Goal: Task Accomplishment & Management: Manage account settings

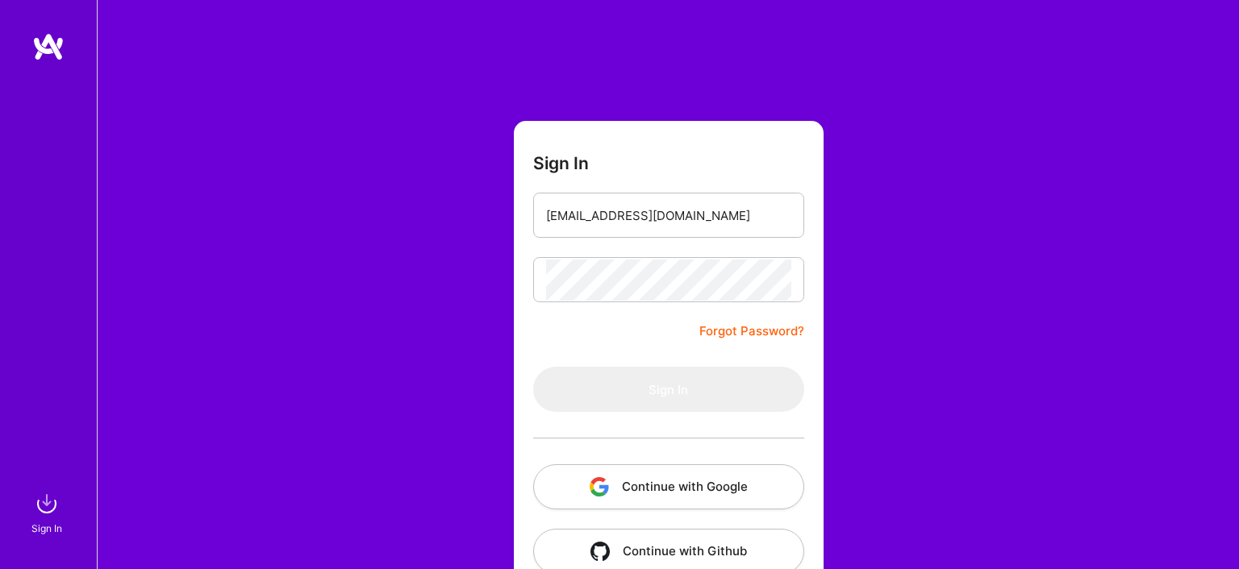
type input "[EMAIL_ADDRESS][DOMAIN_NAME]"
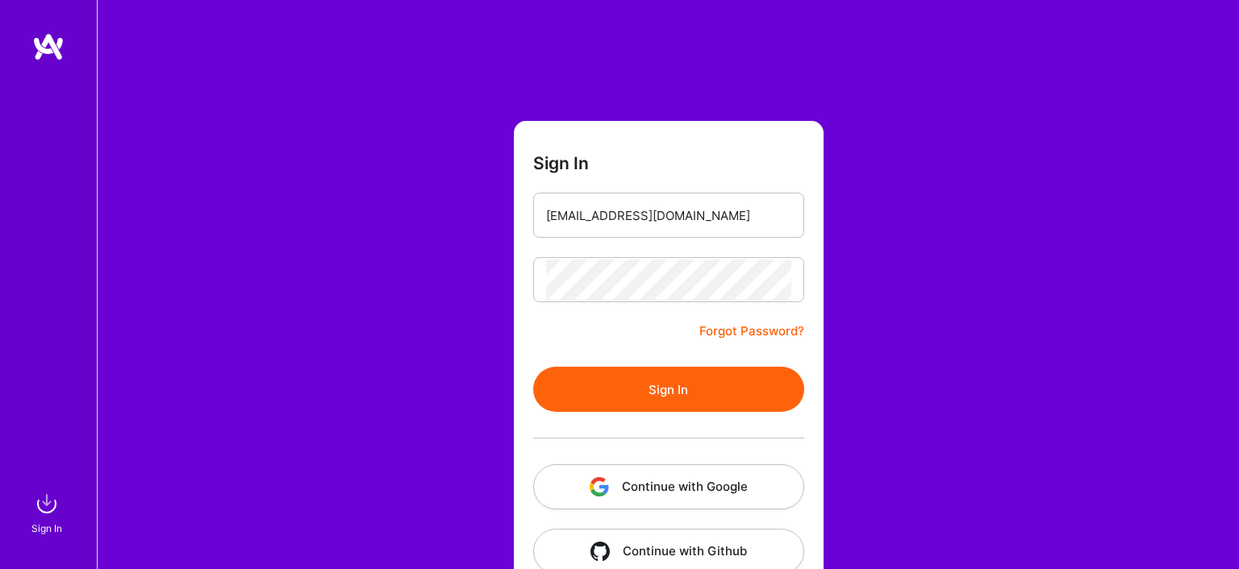
click at [620, 393] on button "Sign In" at bounding box center [668, 389] width 271 height 45
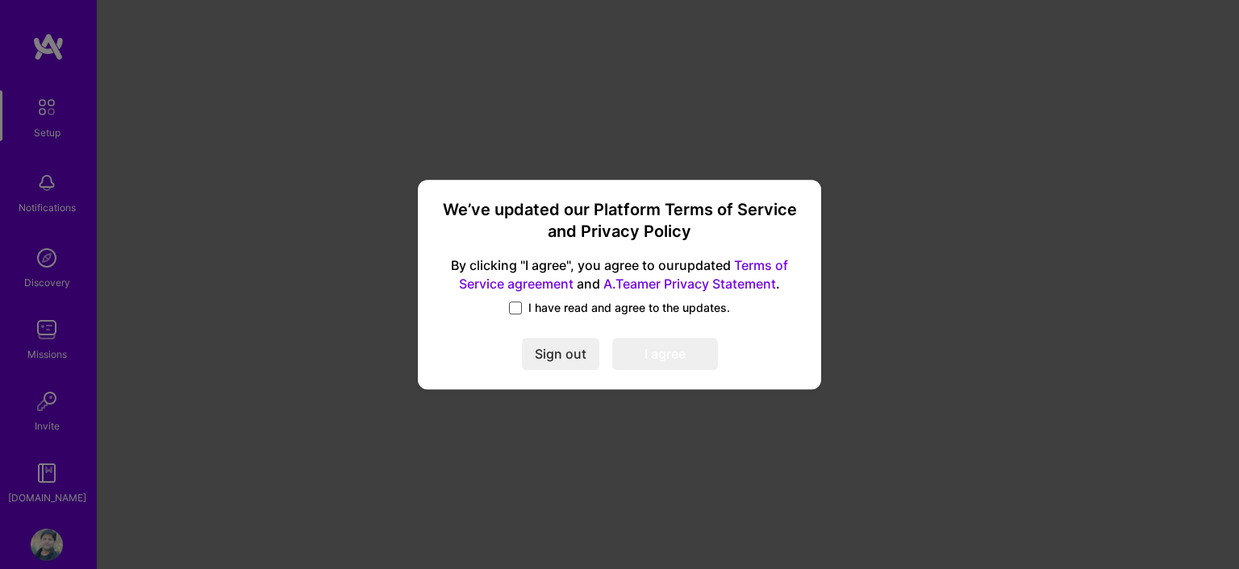
click at [515, 310] on span at bounding box center [515, 308] width 13 height 13
click at [0, 0] on input "I have read and agree to the updates." at bounding box center [0, 0] width 0 height 0
click at [671, 350] on button "I agree" at bounding box center [665, 354] width 106 height 32
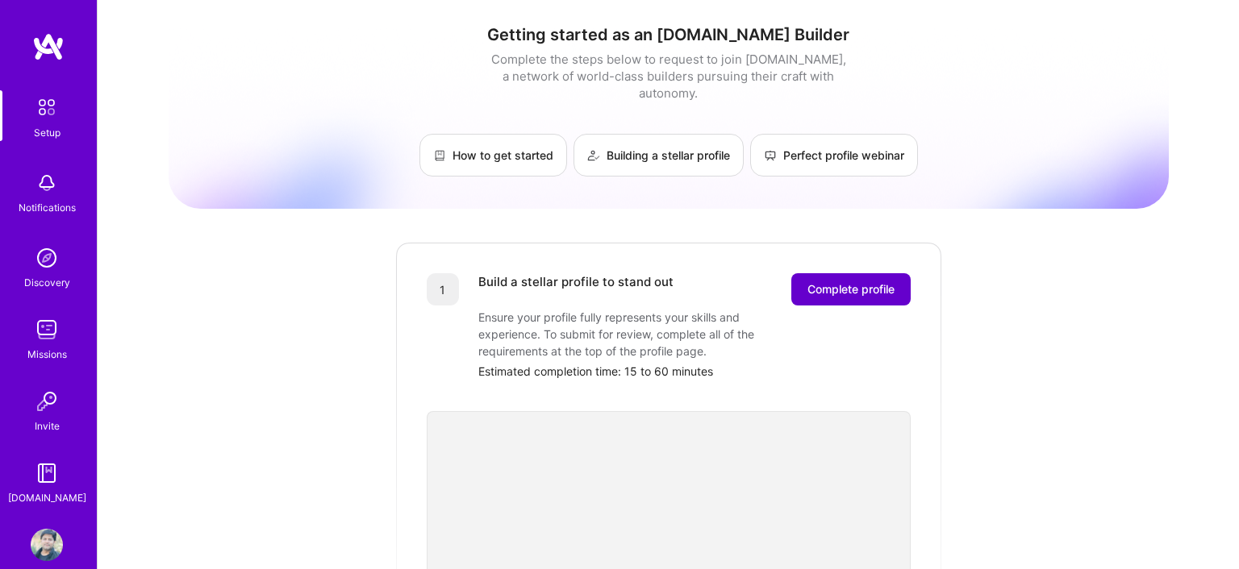
click at [860, 283] on button "Complete profile" at bounding box center [850, 289] width 119 height 32
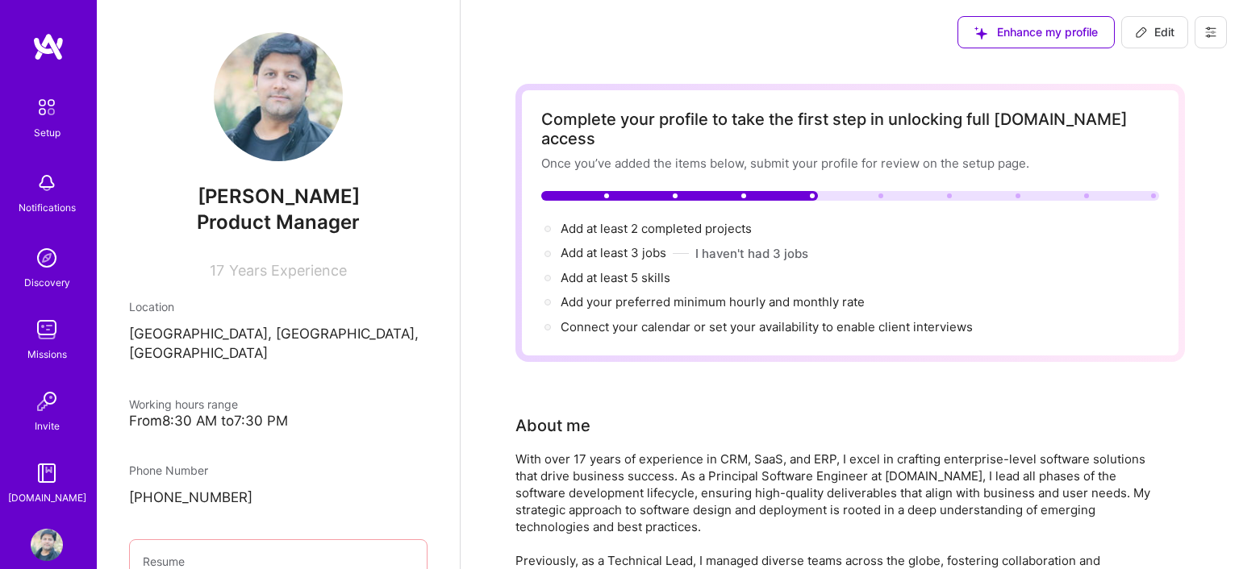
click at [581, 191] on div at bounding box center [679, 196] width 277 height 10
click at [282, 219] on span "Product Manager" at bounding box center [278, 221] width 163 height 23
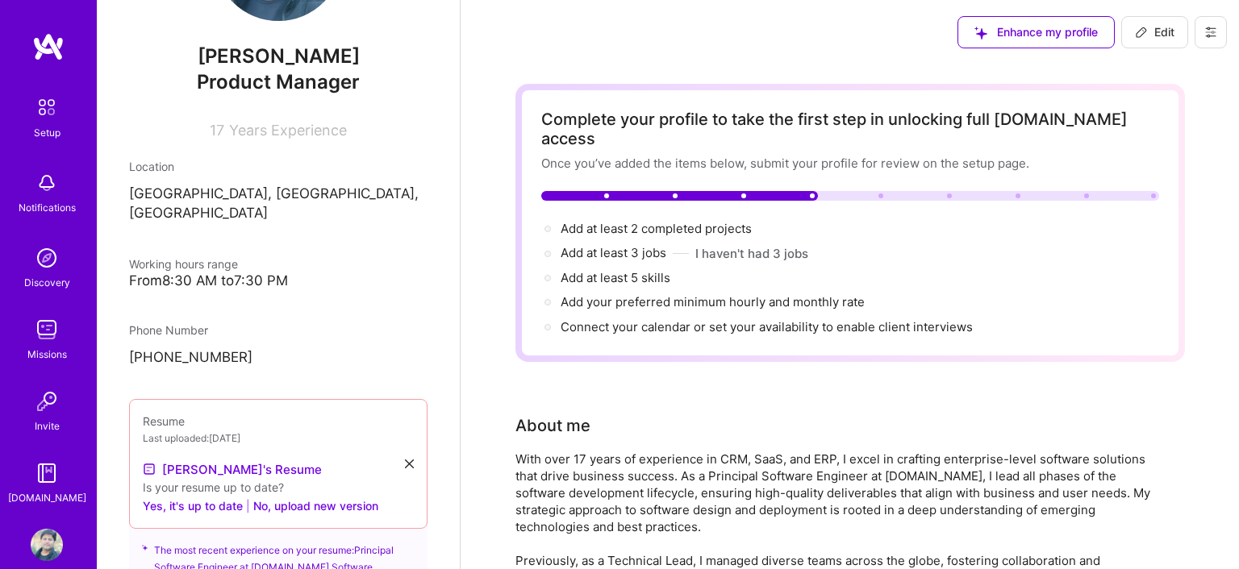
scroll to position [177, 0]
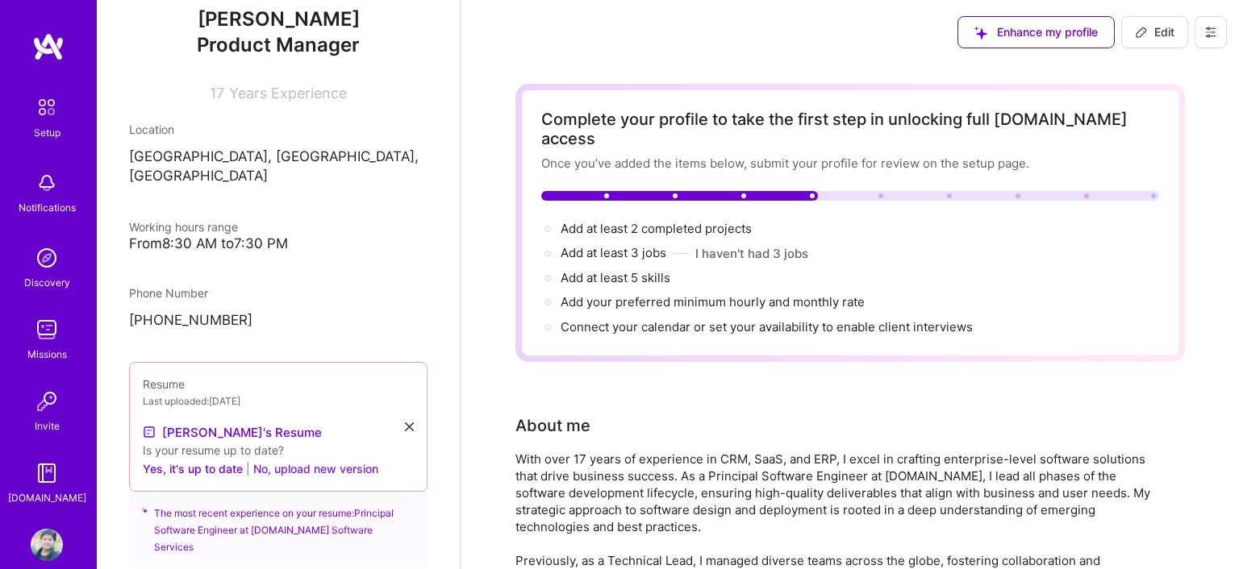
click at [308, 459] on button "No, upload new version" at bounding box center [315, 468] width 125 height 19
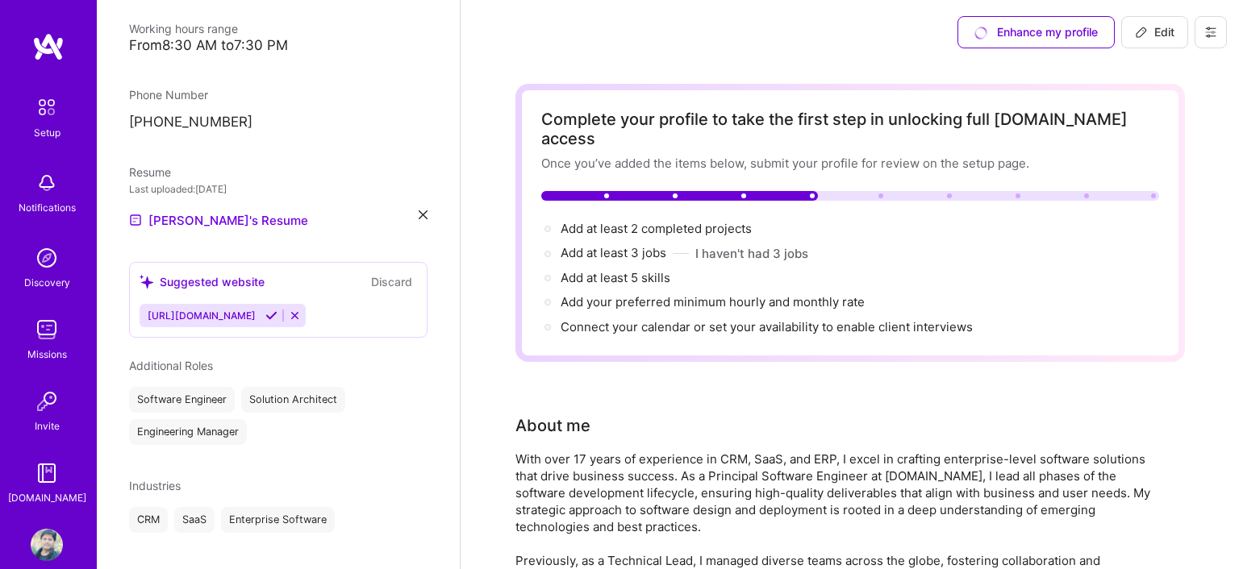
scroll to position [385, 0]
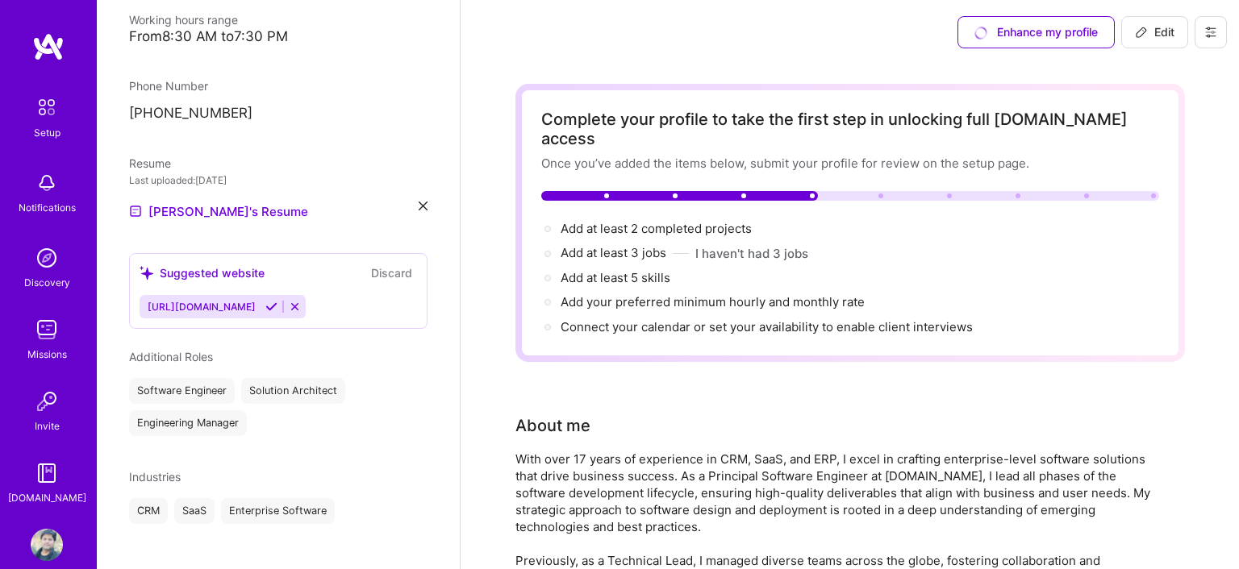
click at [402, 264] on button "Discard" at bounding box center [391, 273] width 51 height 19
click at [189, 410] on div "Engineering Manager" at bounding box center [188, 423] width 118 height 26
click at [190, 410] on div "Engineering Manager" at bounding box center [188, 423] width 118 height 26
click at [391, 264] on button "Discard" at bounding box center [391, 273] width 51 height 19
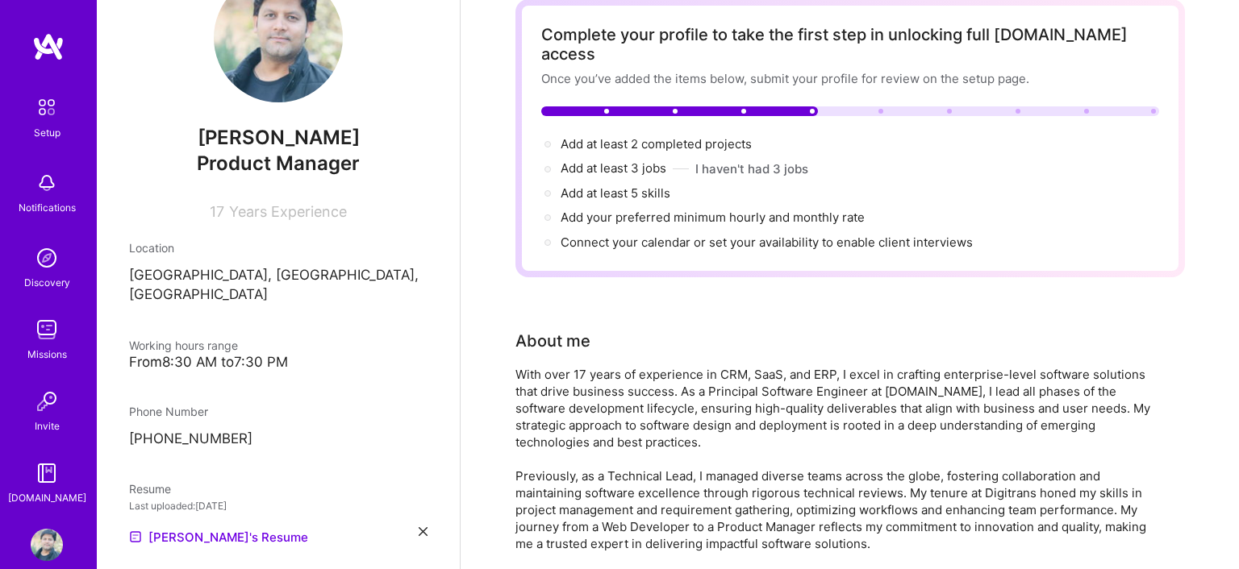
scroll to position [29, 0]
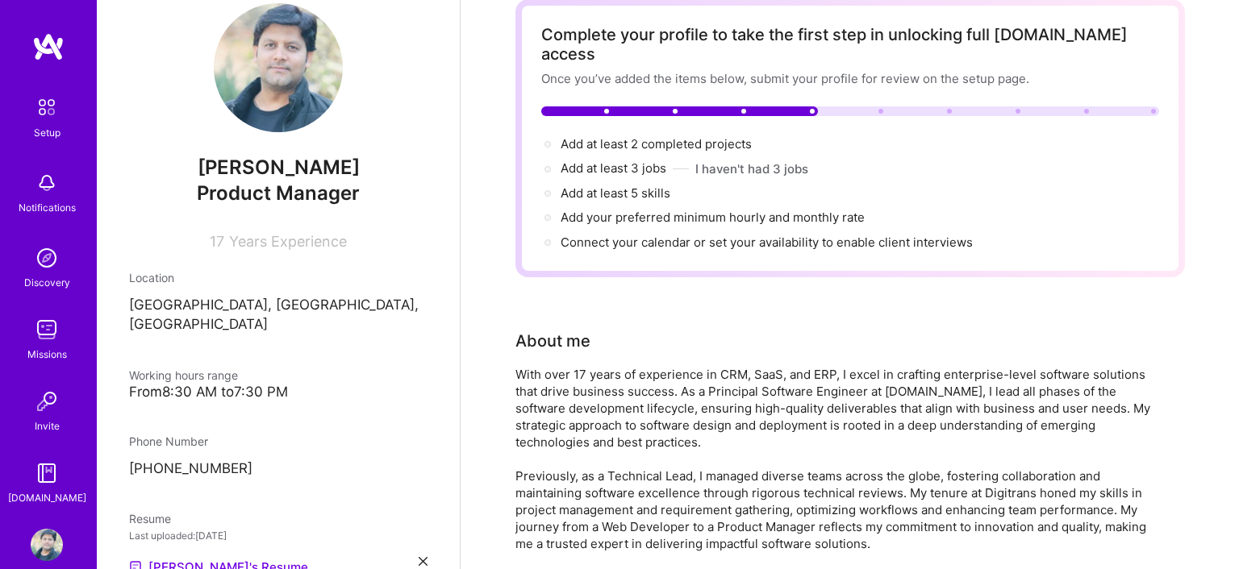
click at [272, 187] on span "Product Manager" at bounding box center [278, 192] width 163 height 23
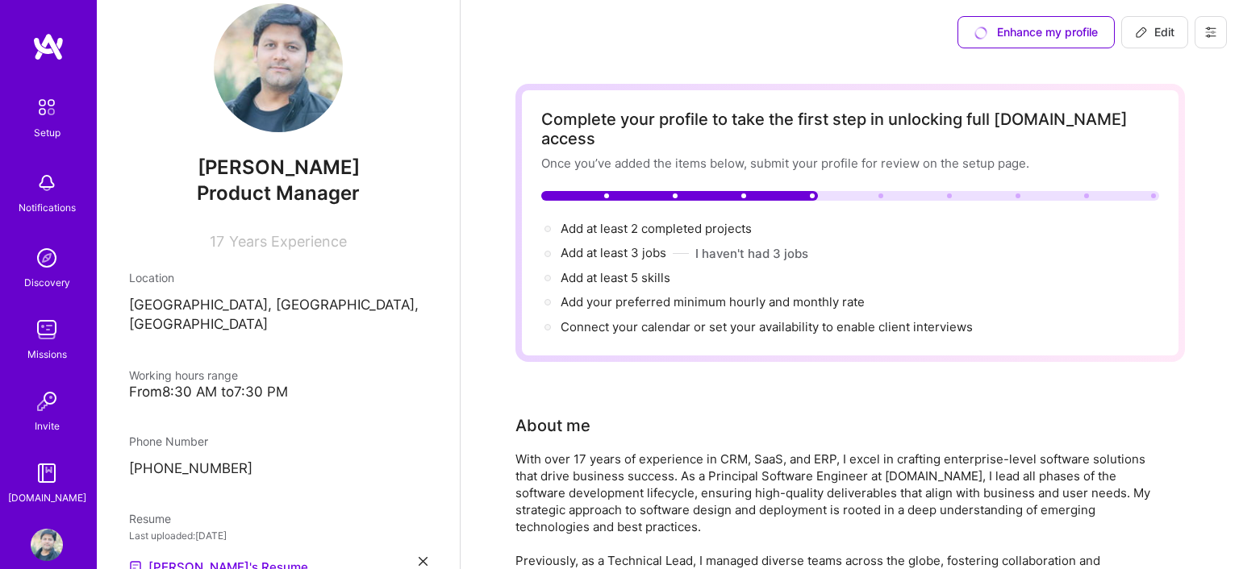
click at [559, 191] on div at bounding box center [679, 196] width 277 height 10
click at [1160, 37] on span "Edit" at bounding box center [1155, 32] width 40 height 16
select select "IN"
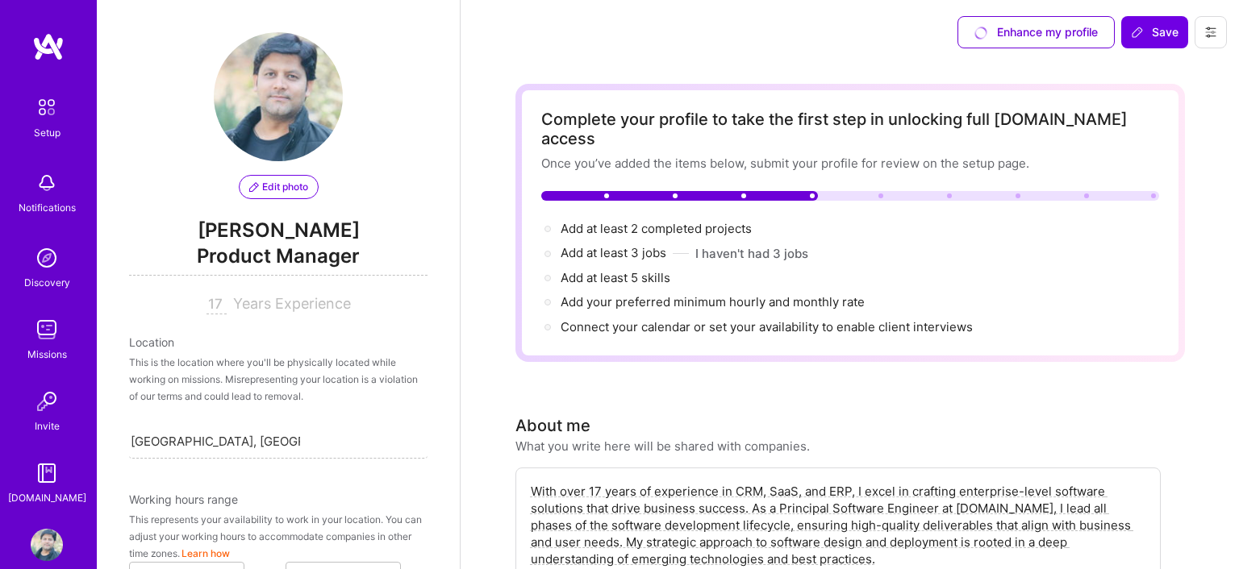
click at [284, 183] on span "Edit photo" at bounding box center [278, 187] width 59 height 15
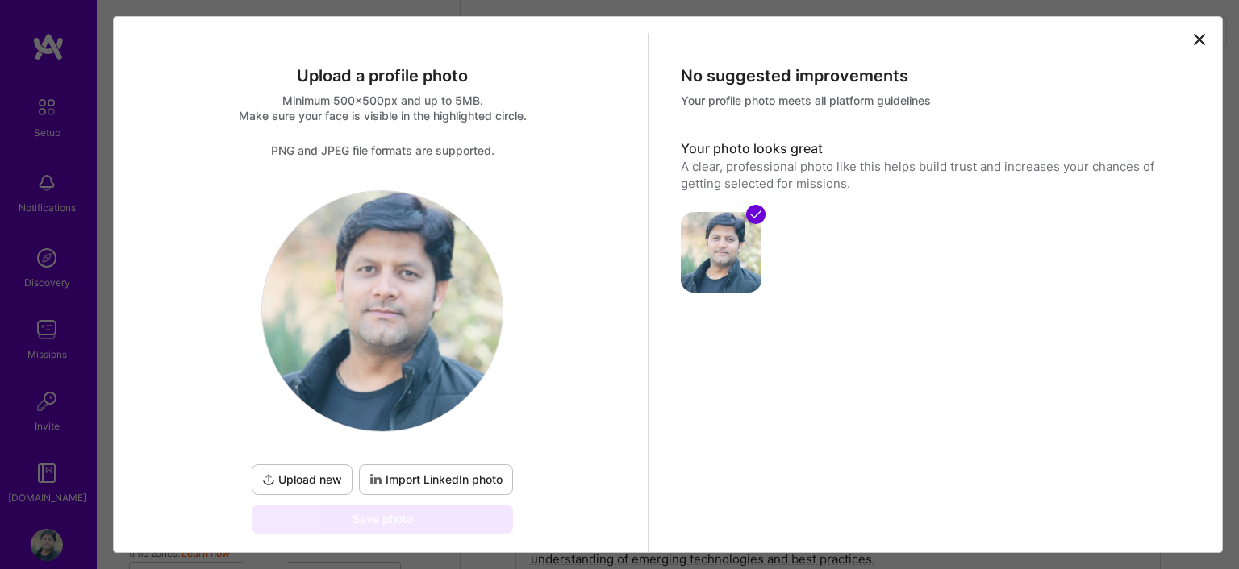
click at [1195, 47] on icon at bounding box center [1198, 39] width 19 height 19
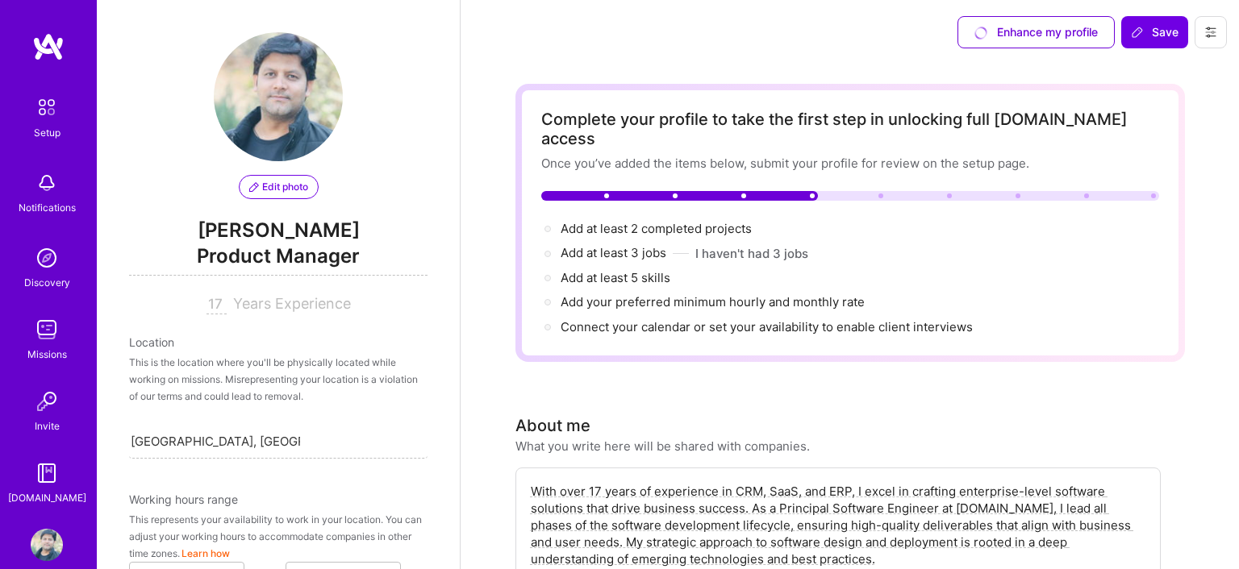
click at [281, 239] on span "[PERSON_NAME]" at bounding box center [278, 231] width 298 height 24
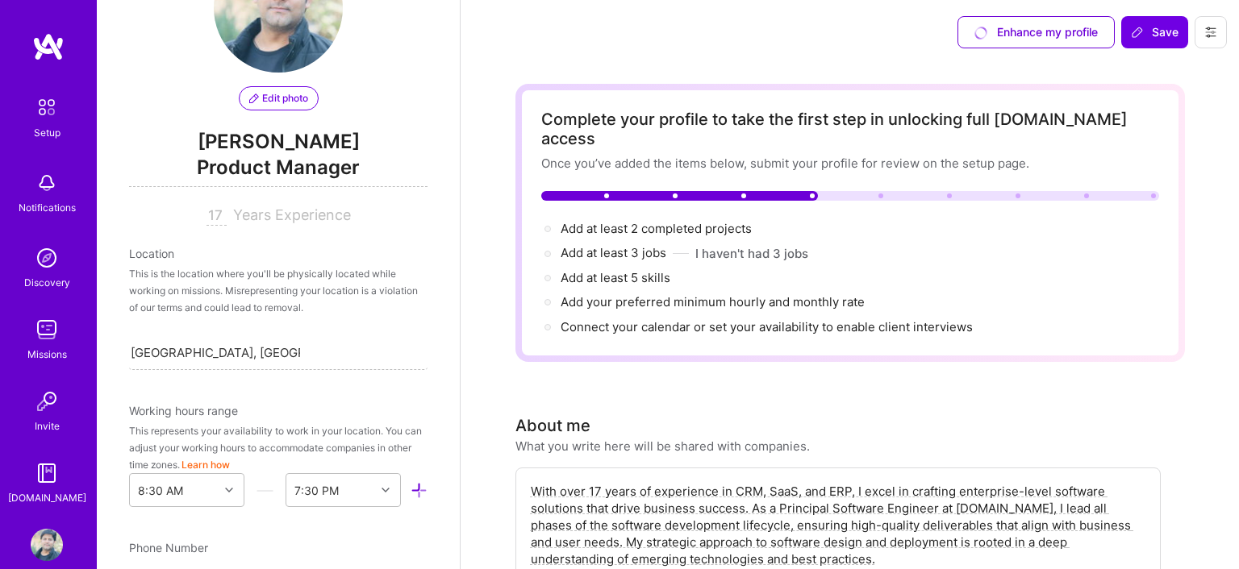
click at [216, 218] on input "17" at bounding box center [216, 215] width 20 height 19
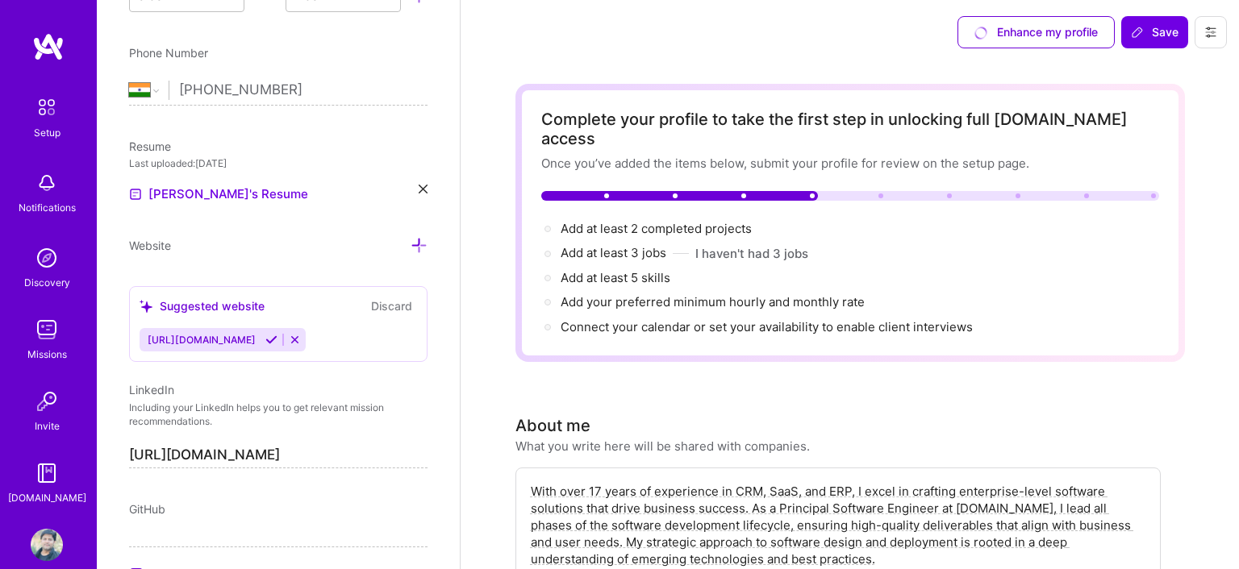
scroll to position [801, 0]
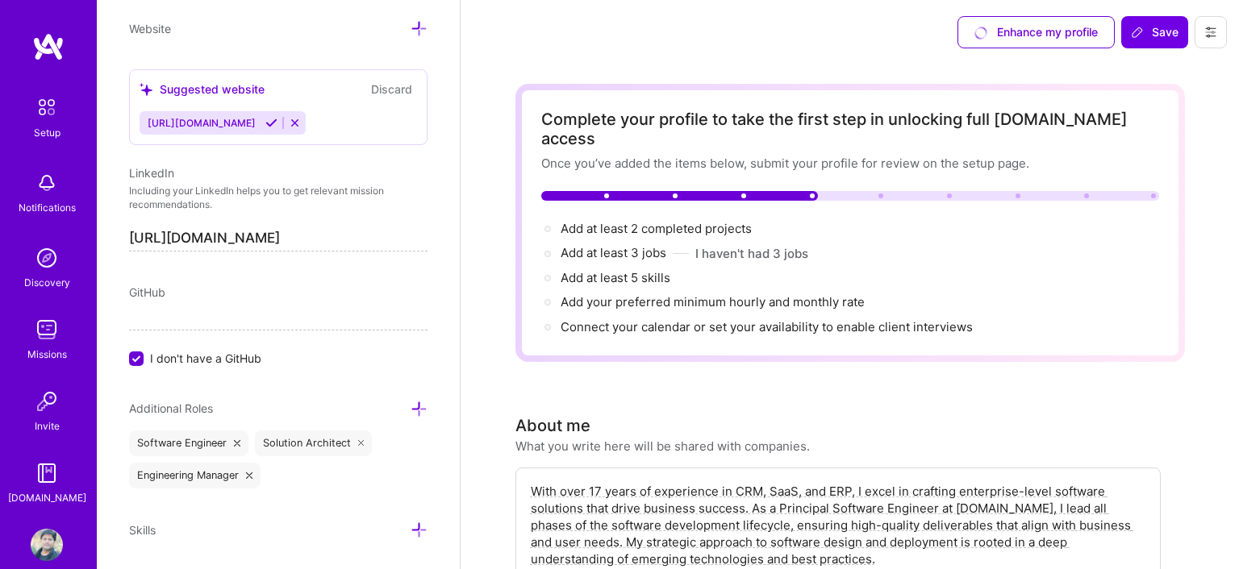
click at [406, 85] on button "Discard" at bounding box center [391, 89] width 51 height 19
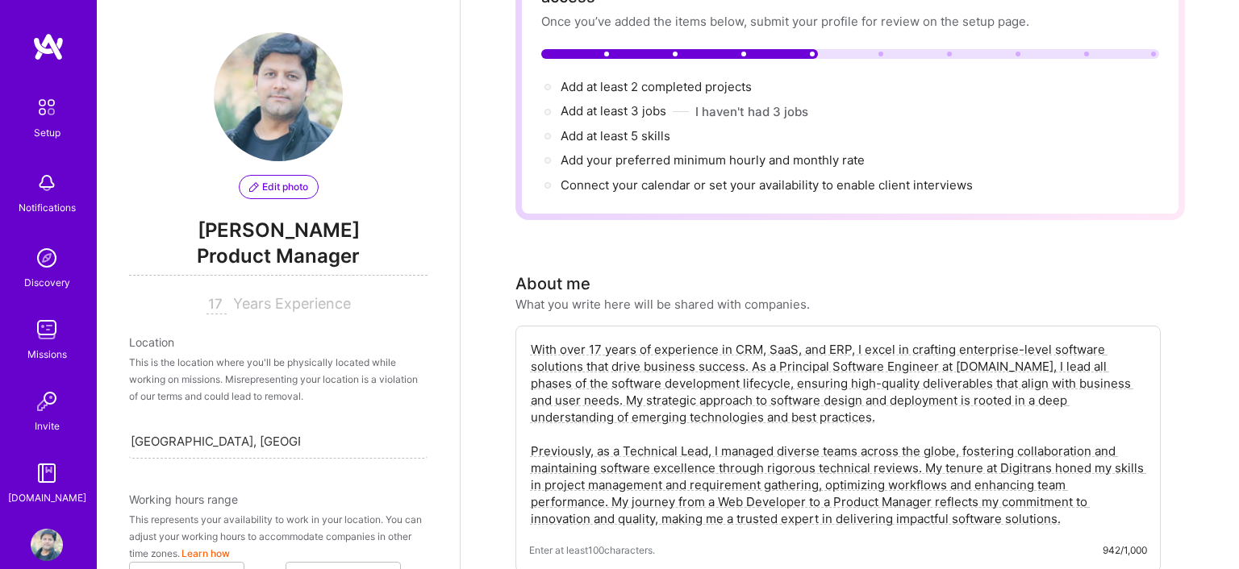
scroll to position [170, 0]
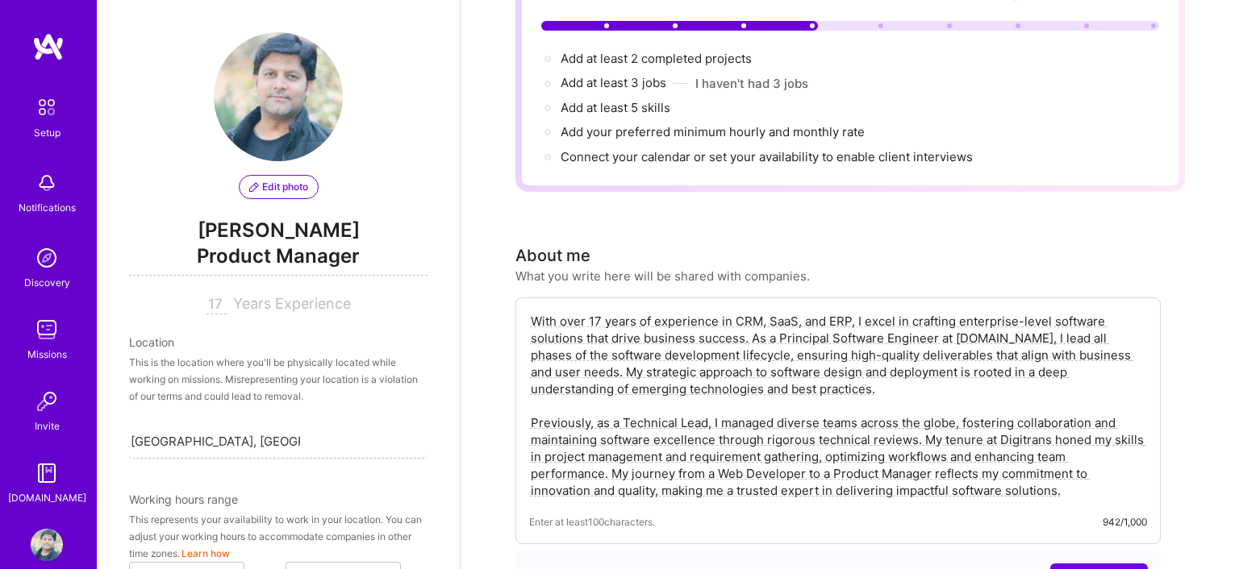
click at [317, 231] on span "[PERSON_NAME]" at bounding box center [278, 231] width 298 height 24
click at [318, 260] on span "Product Manager" at bounding box center [278, 259] width 298 height 33
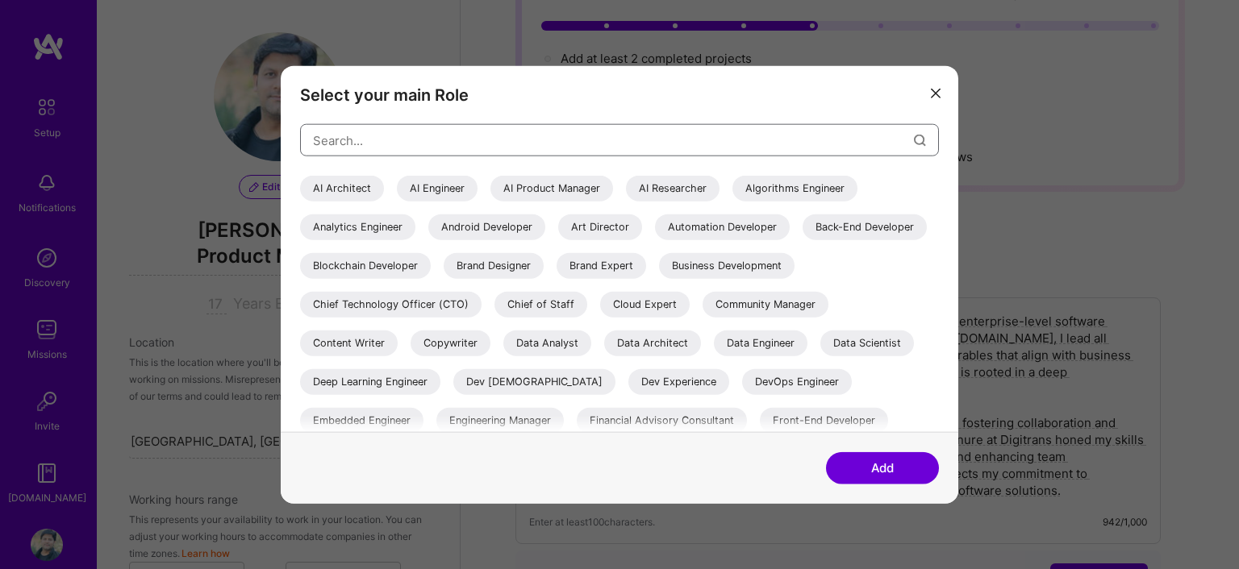
click at [367, 147] on input "modal" at bounding box center [613, 139] width 601 height 41
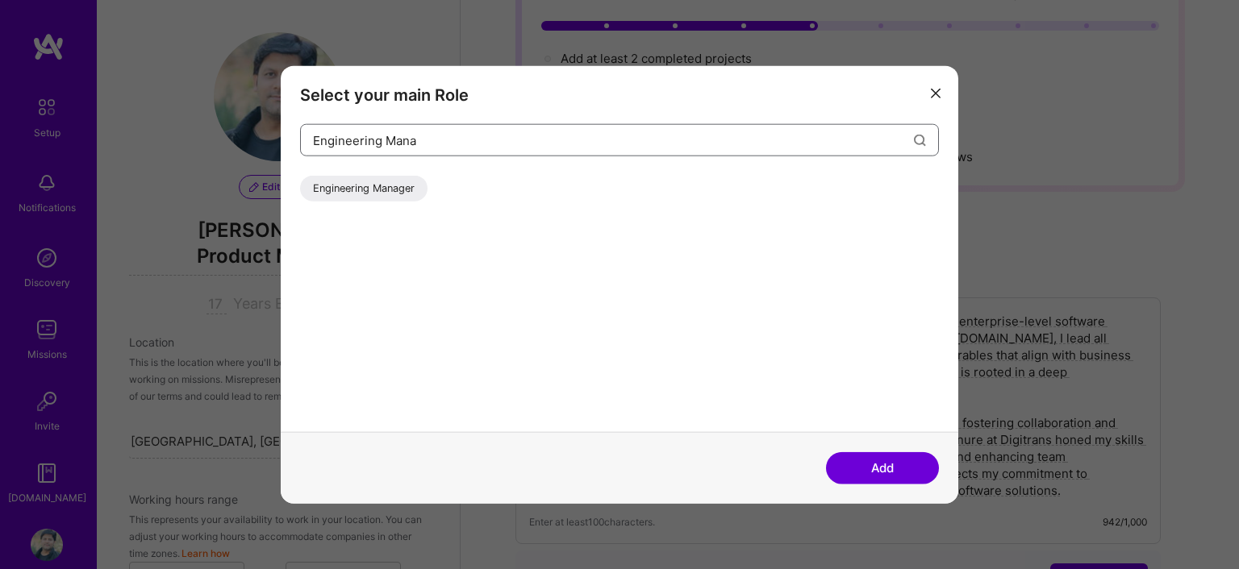
type input "Engineering Mana"
click at [329, 190] on div "Engineering Manager" at bounding box center [363, 189] width 127 height 26
click at [848, 472] on button "Add" at bounding box center [882, 468] width 113 height 32
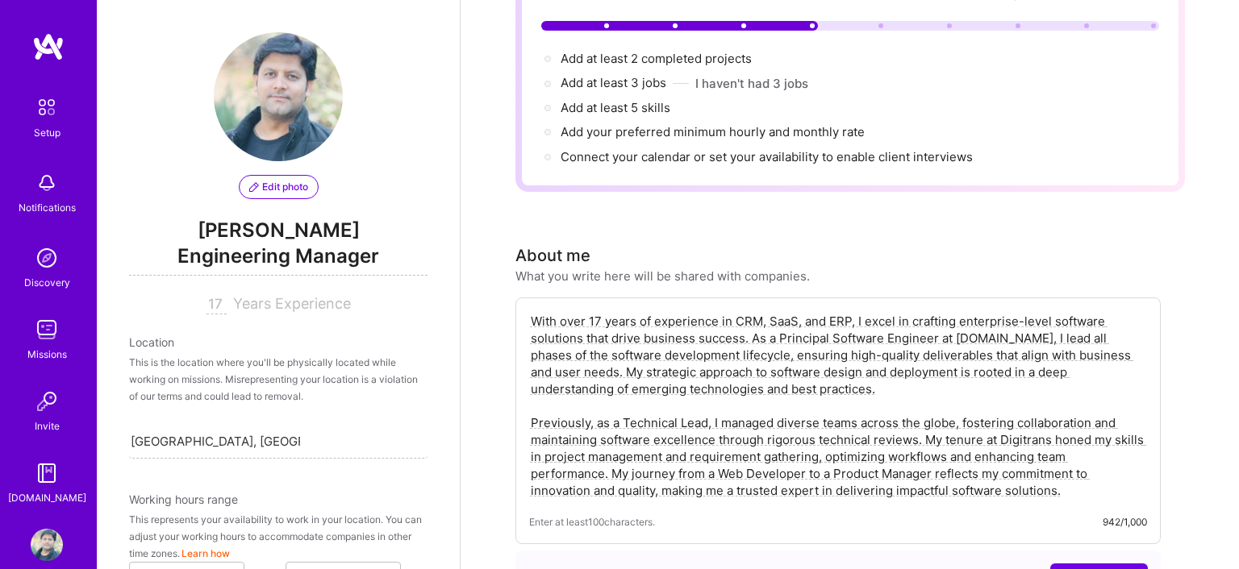
click at [153, 340] on div "Location" at bounding box center [278, 342] width 298 height 17
click at [186, 368] on div "This is the location where you'll be physically located while working on missio…" at bounding box center [278, 379] width 298 height 51
click at [637, 311] on textarea "With over 17 years of experience in CRM, SaaS, and ERP, I excel in crafting ent…" at bounding box center [838, 405] width 618 height 189
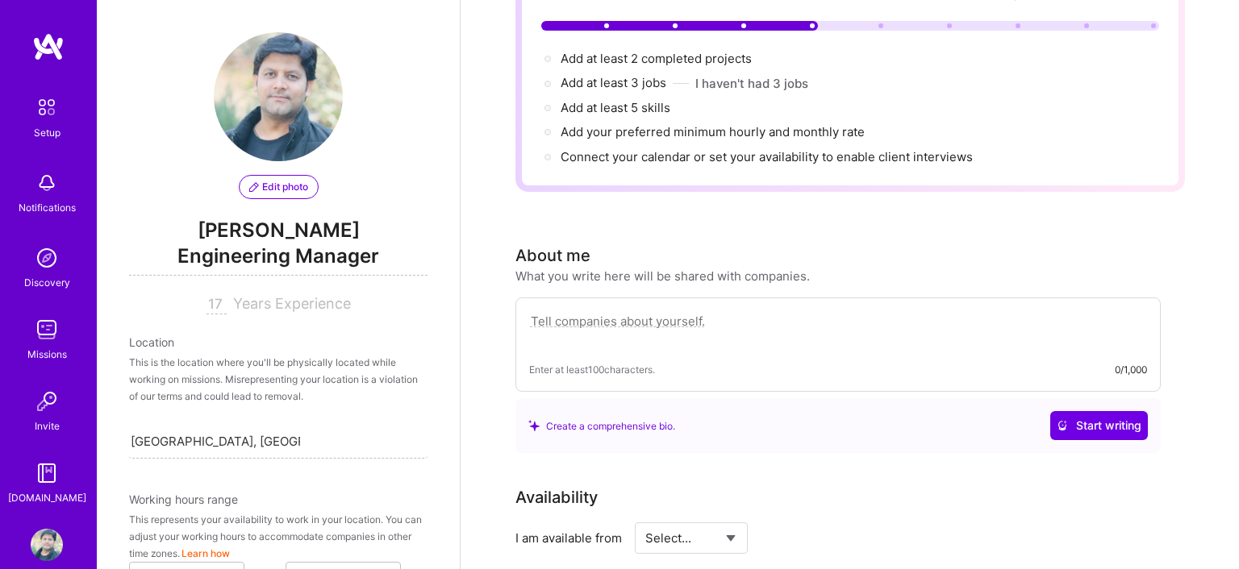
paste textarea "I am a Software Engineering Leader with 18+ years of experience designing, buil…"
type textarea "I am a Software Engineering Leader with 18+ years of experience designing, buil…"
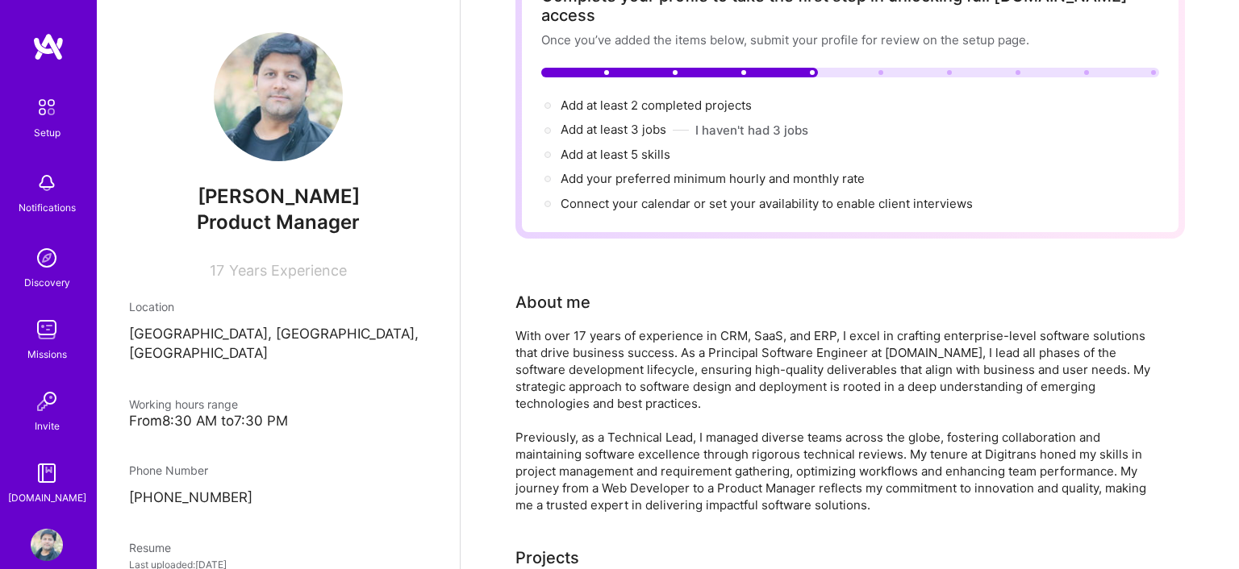
scroll to position [0, 0]
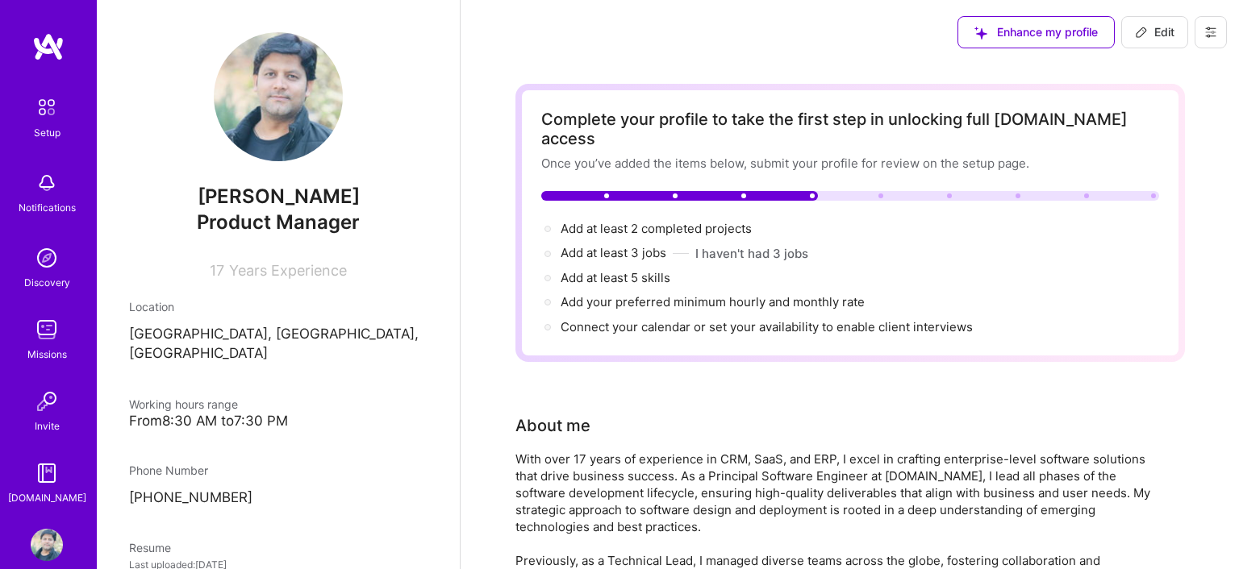
click at [1156, 34] on span "Edit" at bounding box center [1155, 32] width 40 height 16
select select "IN"
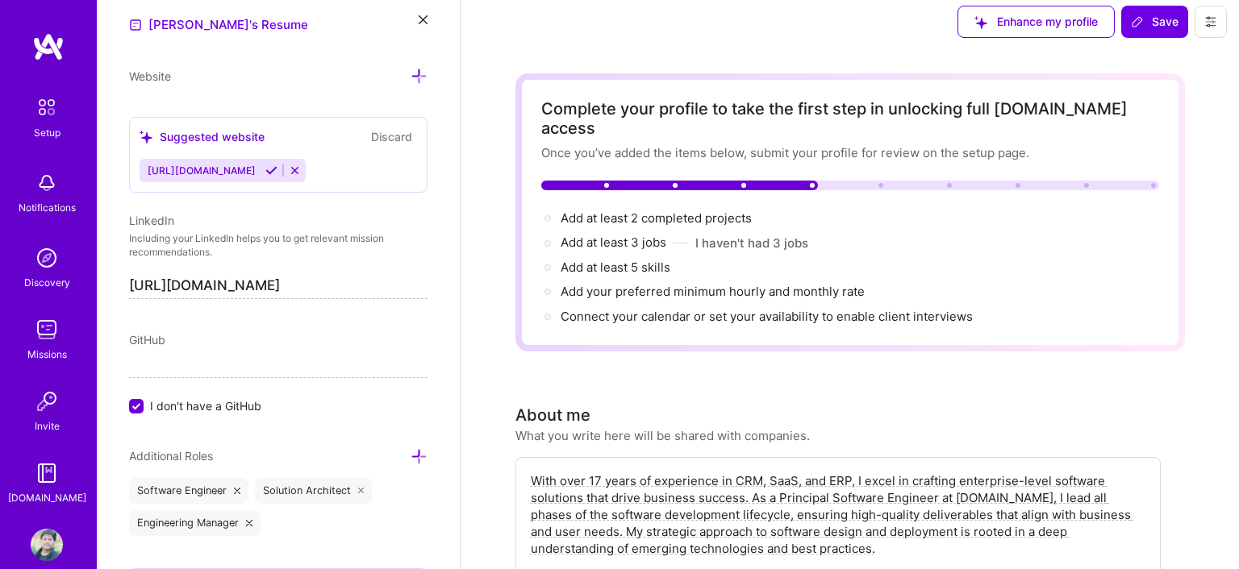
scroll to position [85, 0]
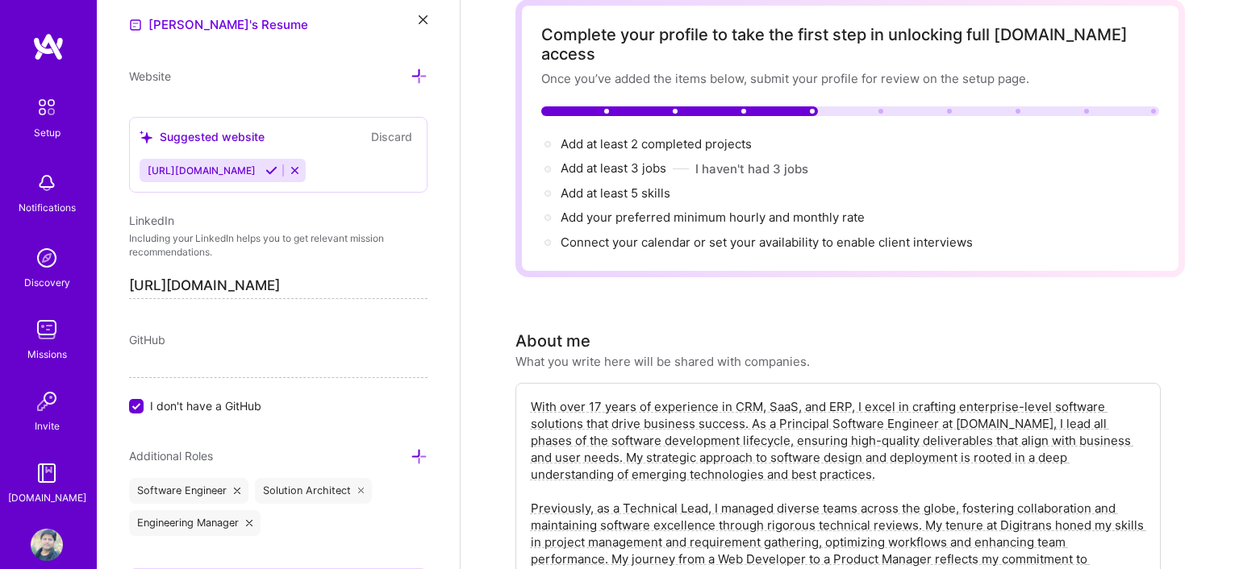
click at [614, 434] on textarea "With over 17 years of experience in CRM, SaaS, and ERP, I excel in crafting ent…" at bounding box center [838, 491] width 618 height 189
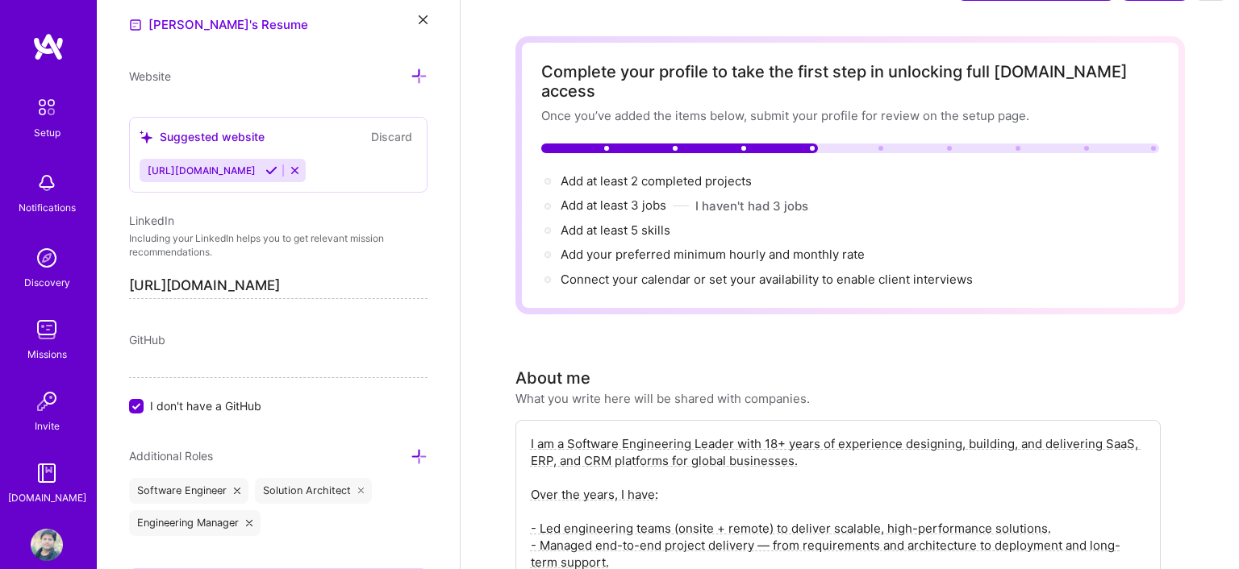
scroll to position [0, 0]
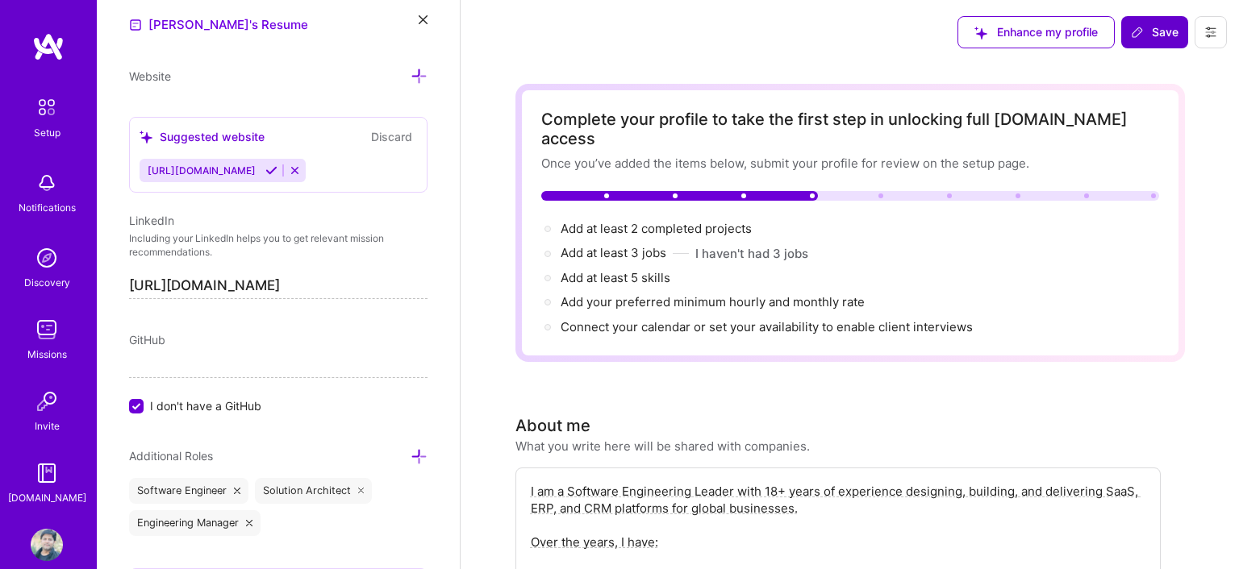
type textarea "I am a Software Engineering Leader with 18+ years of experience designing, buil…"
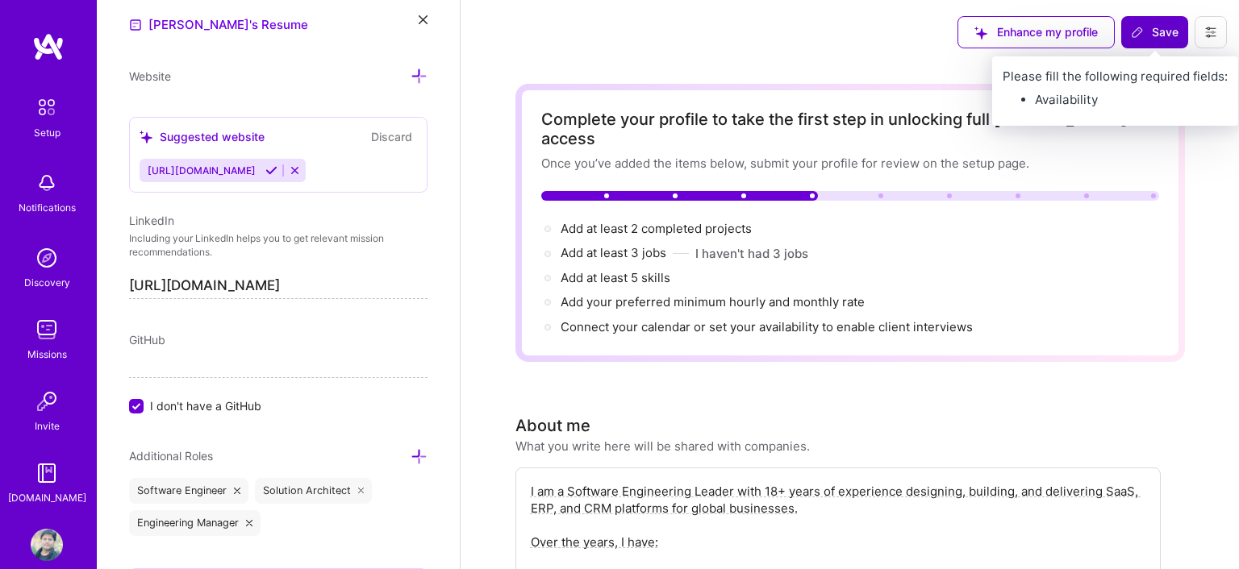
click at [1147, 42] on button "Save" at bounding box center [1154, 32] width 67 height 32
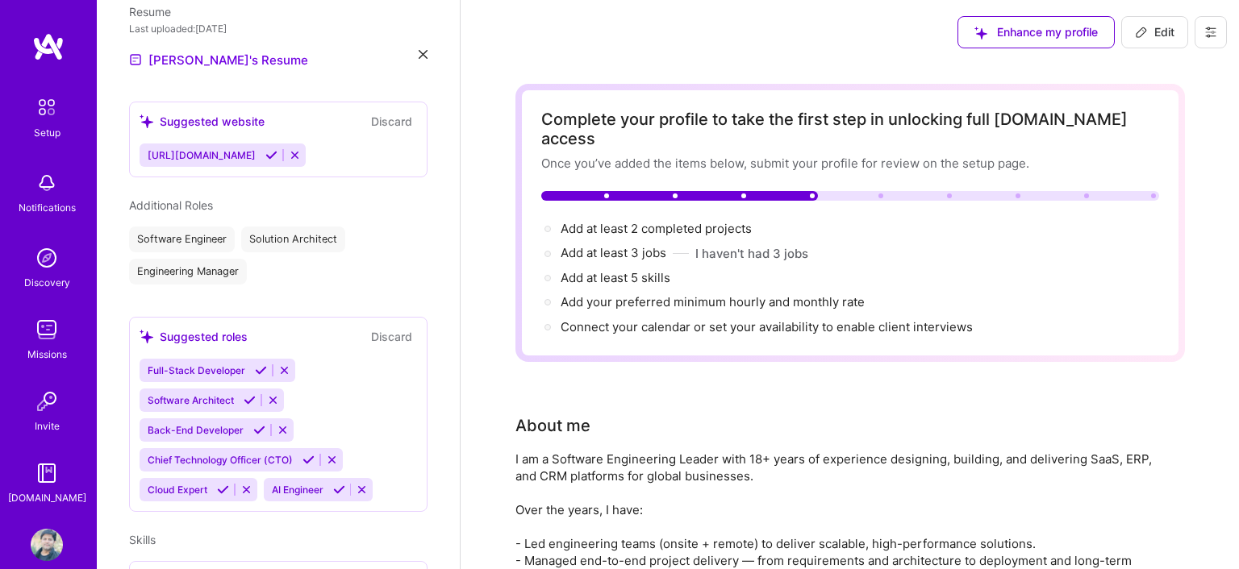
click at [1158, 34] on span "Edit" at bounding box center [1155, 32] width 40 height 16
select select "IN"
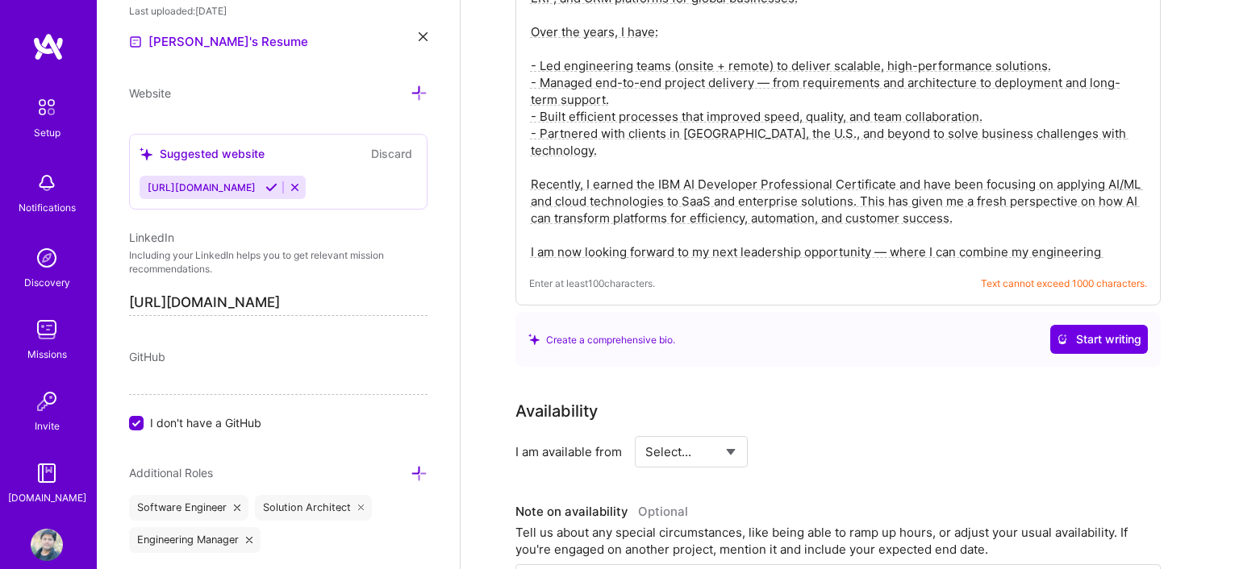
scroll to position [681, 0]
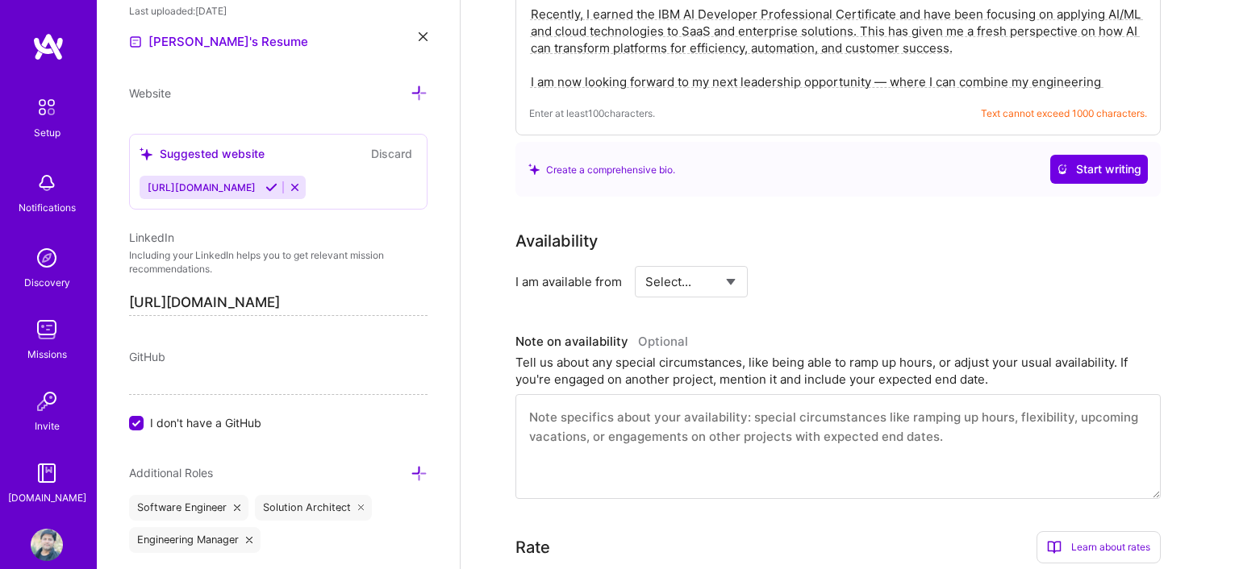
select select "Right Now"
click option "Right Now" at bounding box center [0, 0] width 0 height 0
click at [831, 266] on input at bounding box center [837, 281] width 97 height 31
type input "3"
type input "40"
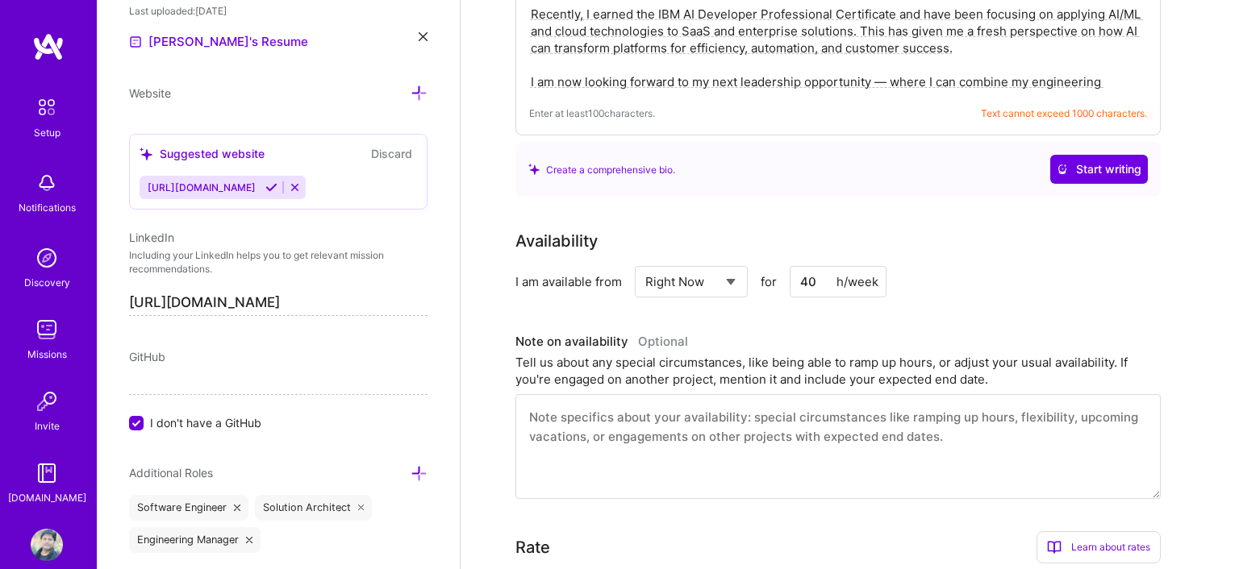
click at [1038, 272] on div "I am available from Select... Right Now Future Date Not Available for 40 h/week" at bounding box center [837, 281] width 645 height 31
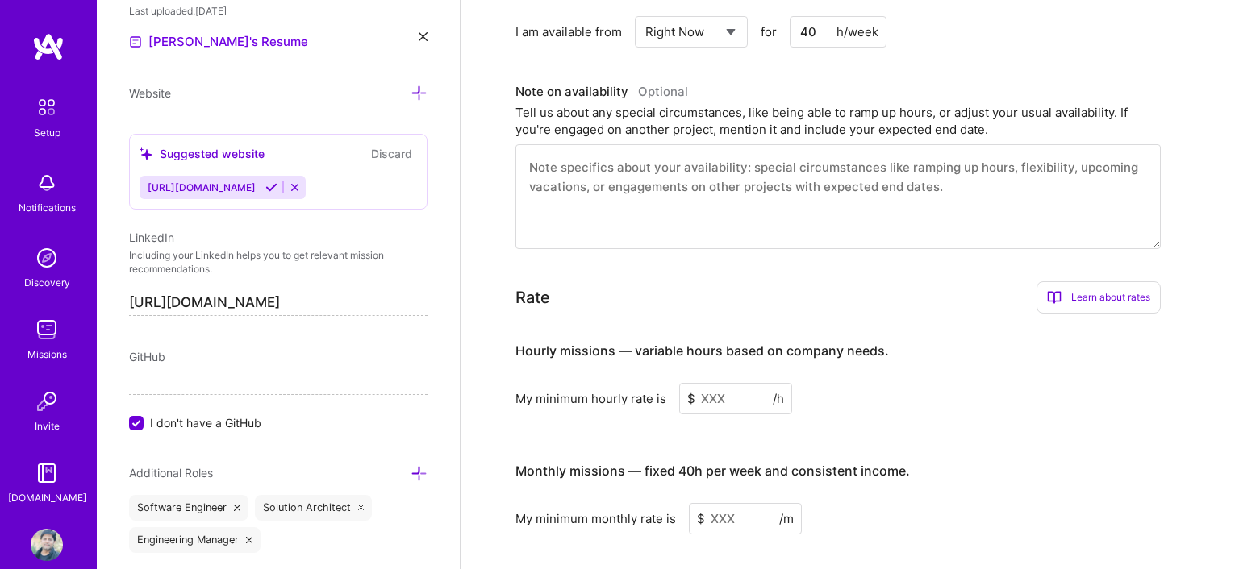
scroll to position [984, 0]
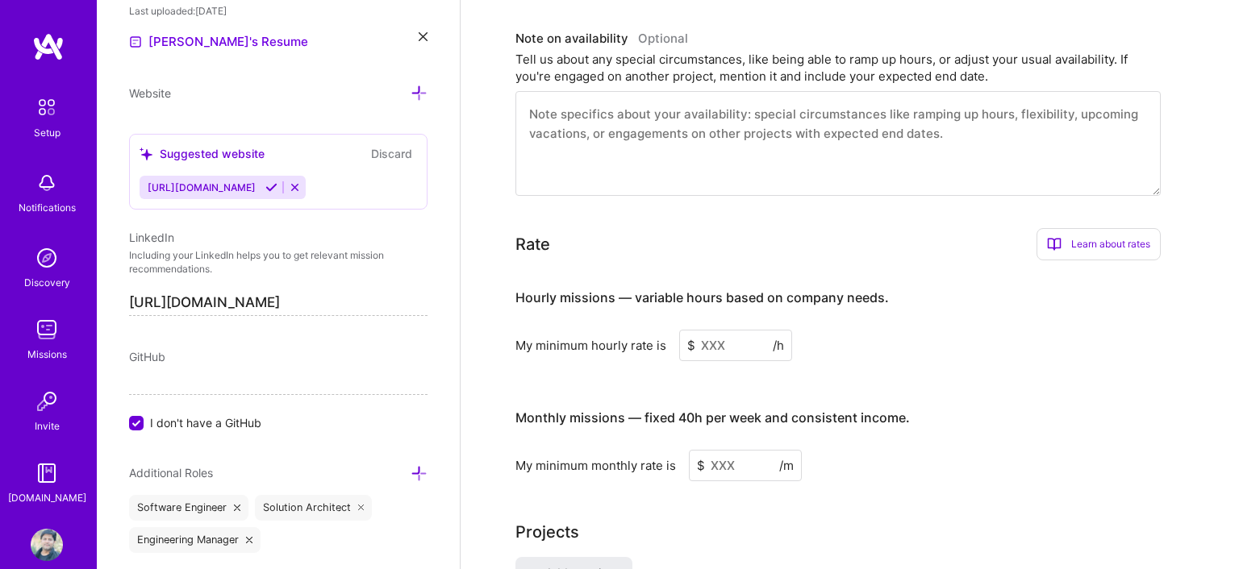
click at [741, 331] on input at bounding box center [735, 345] width 113 height 31
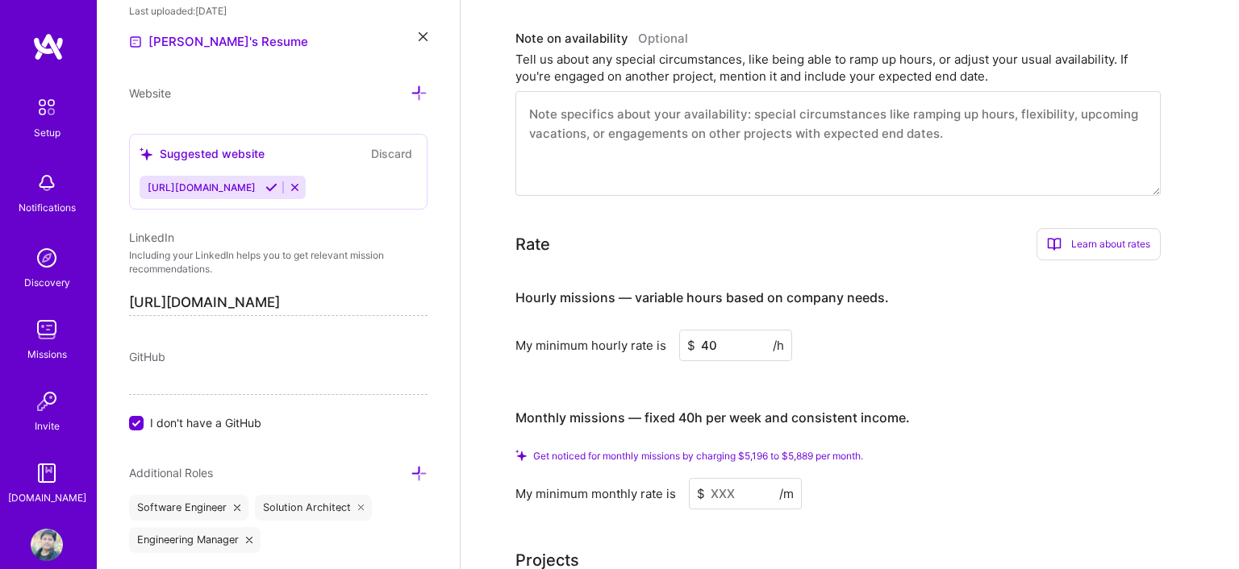
type input "40"
click at [981, 394] on h3 "Monthly missions — fixed 40h per week and consistent income." at bounding box center [837, 419] width 645 height 50
click at [740, 478] on input at bounding box center [745, 493] width 113 height 31
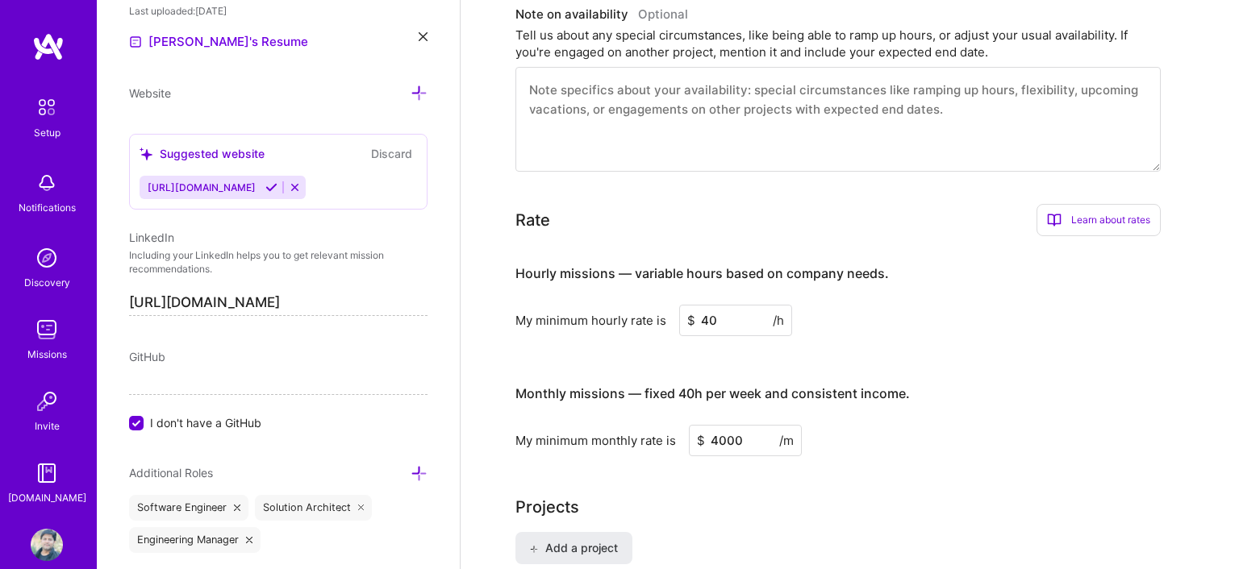
type input "4000"
click at [845, 495] on div "Projects" at bounding box center [849, 507] width 669 height 24
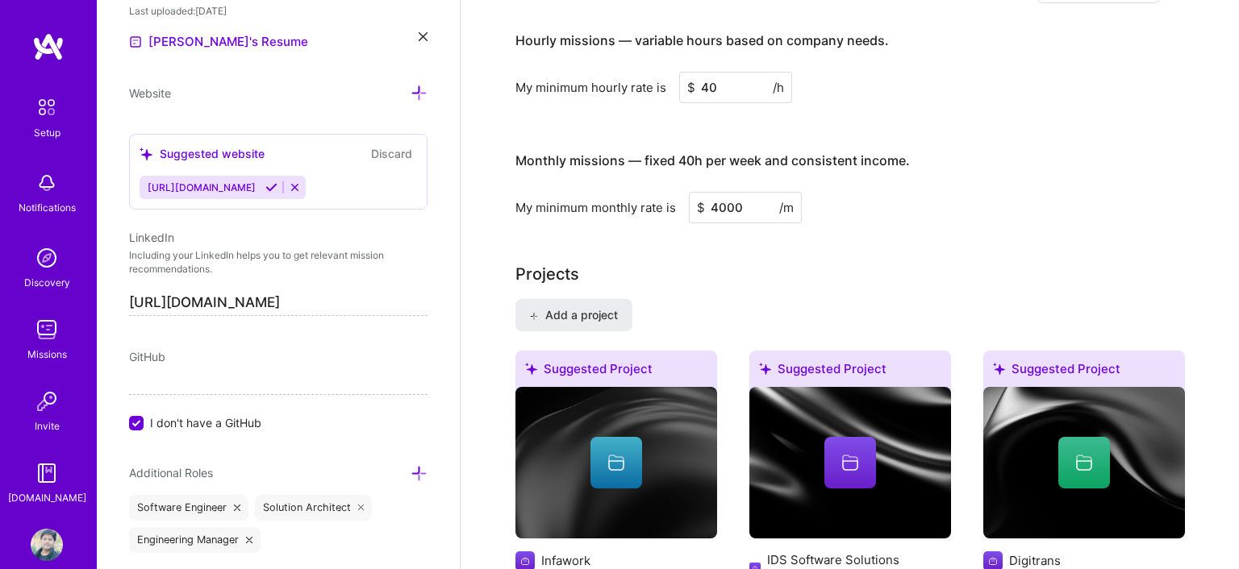
scroll to position [0, 0]
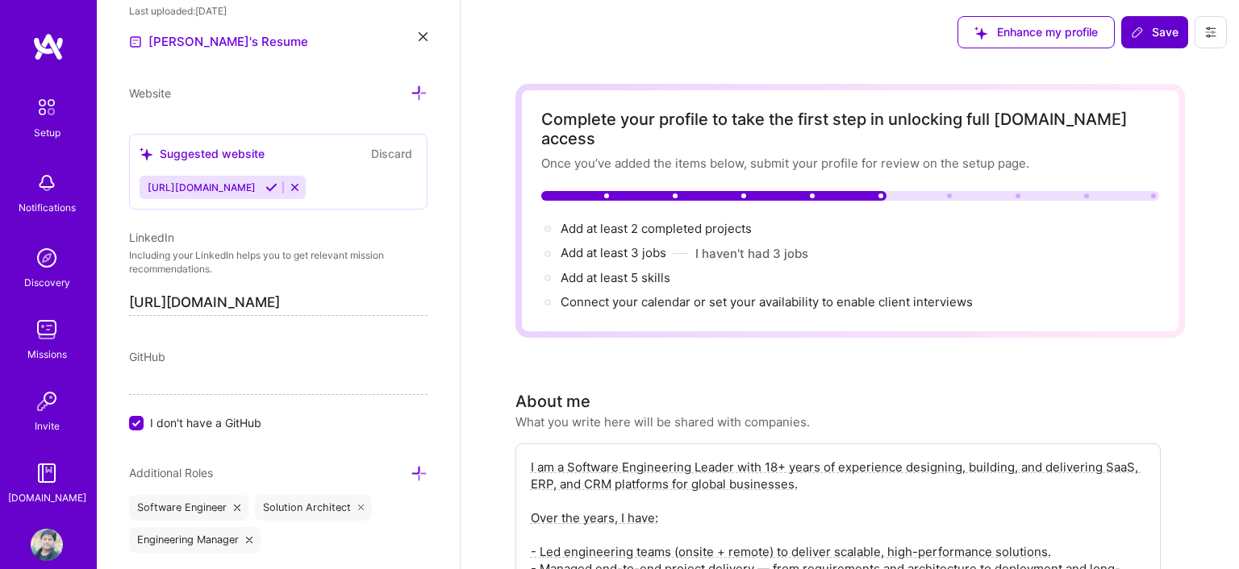
click at [1174, 35] on span "Save" at bounding box center [1155, 32] width 48 height 16
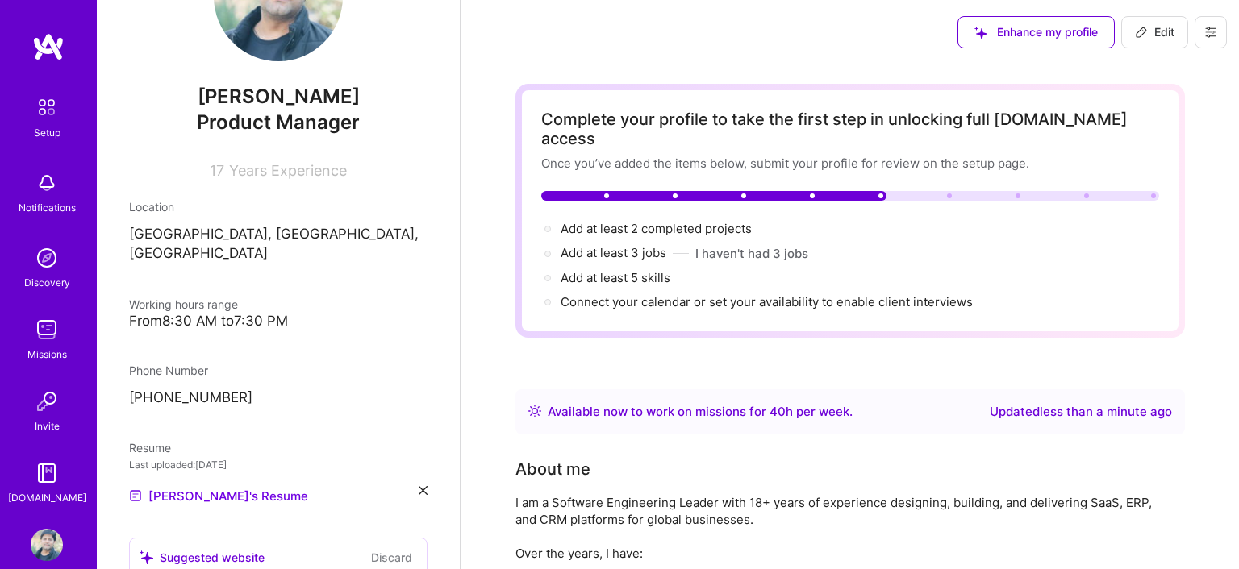
scroll to position [35, 0]
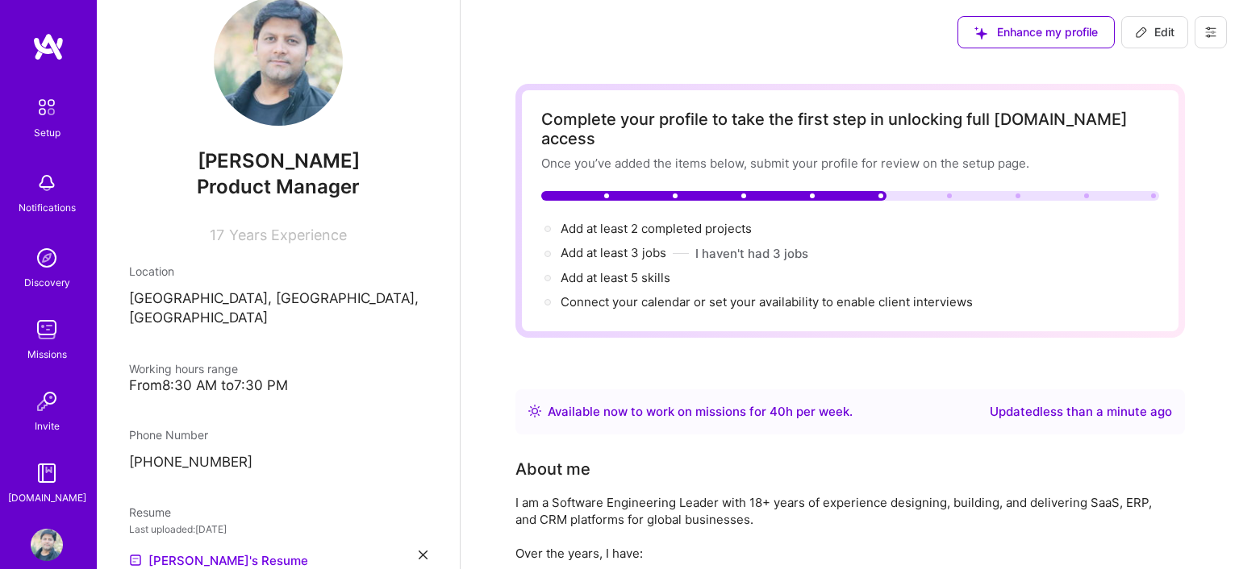
click at [1146, 29] on icon at bounding box center [1141, 32] width 13 height 13
select select "IN"
select select "Right Now"
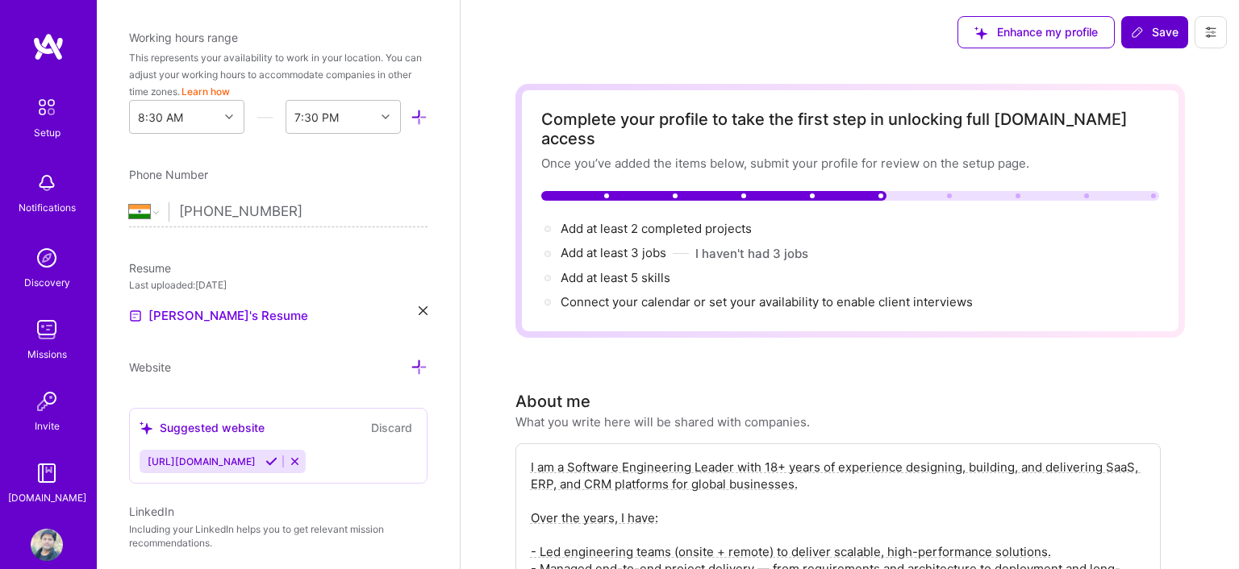
scroll to position [0, 0]
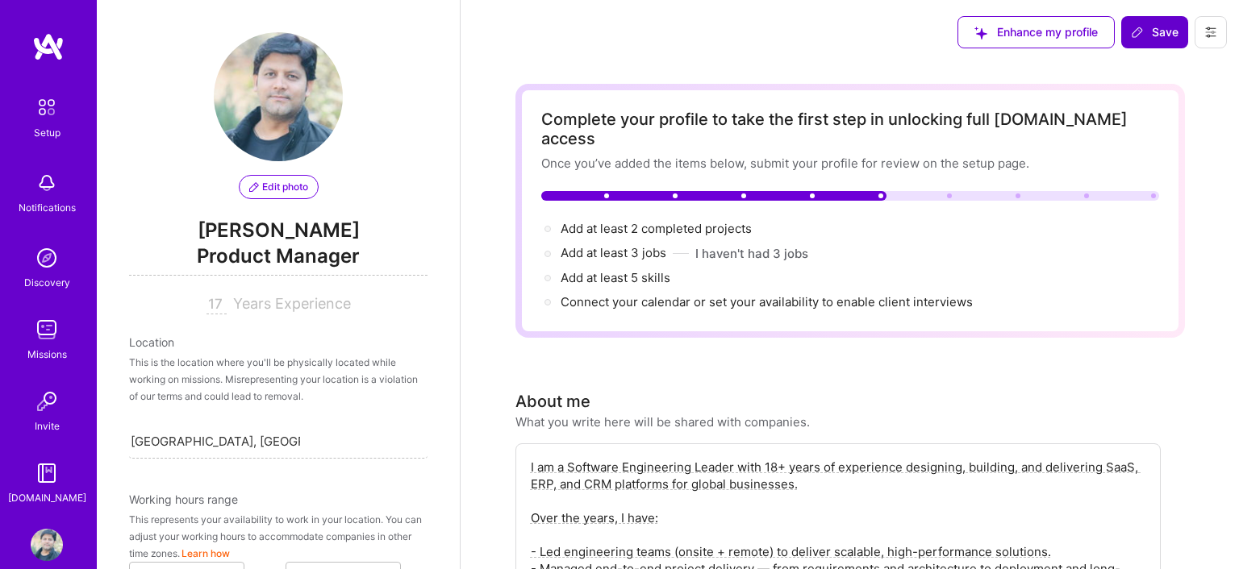
click at [308, 262] on span "Product Manager" at bounding box center [278, 259] width 298 height 33
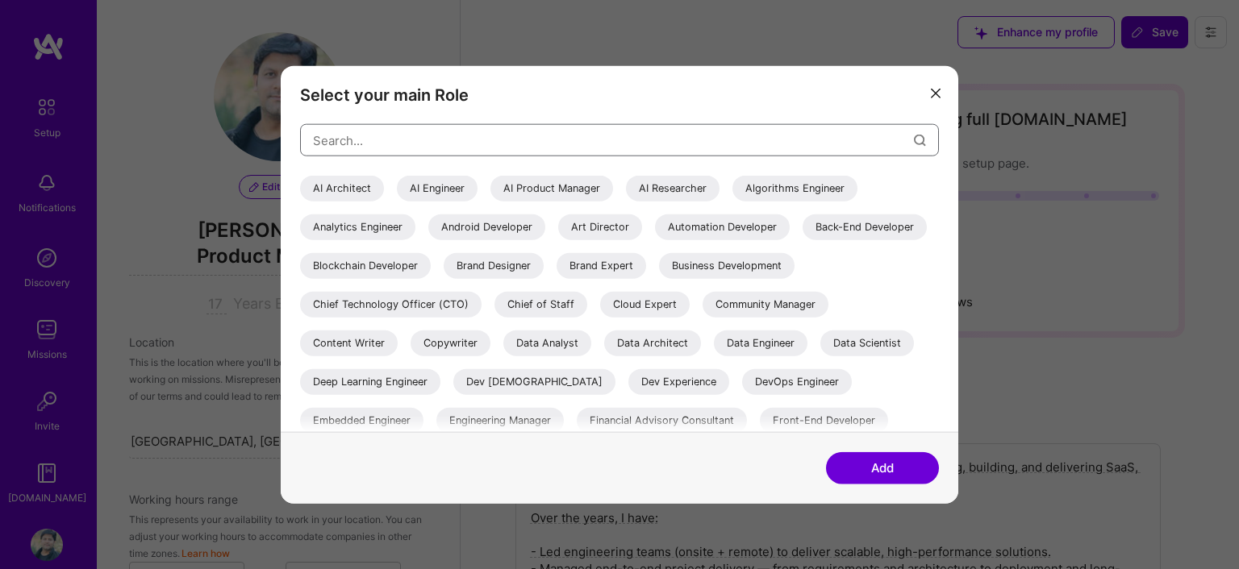
click at [358, 152] on input "modal" at bounding box center [613, 139] width 601 height 41
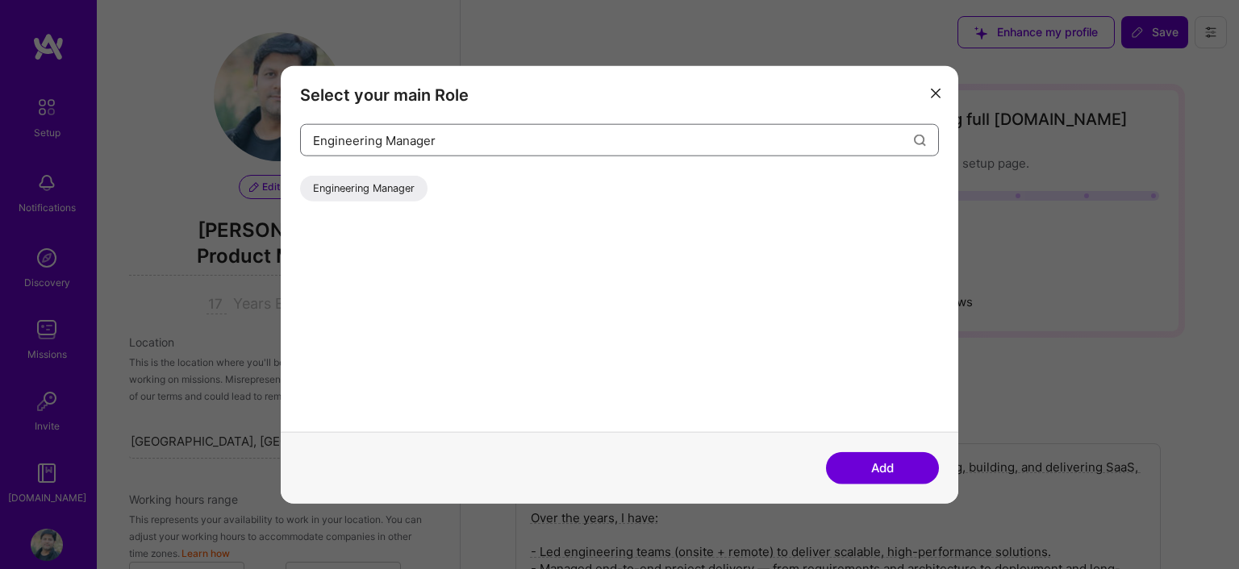
type input "Engineering Manager"
click at [382, 187] on div "Engineering Manager" at bounding box center [363, 189] width 127 height 26
click at [881, 473] on button "Add" at bounding box center [882, 468] width 113 height 32
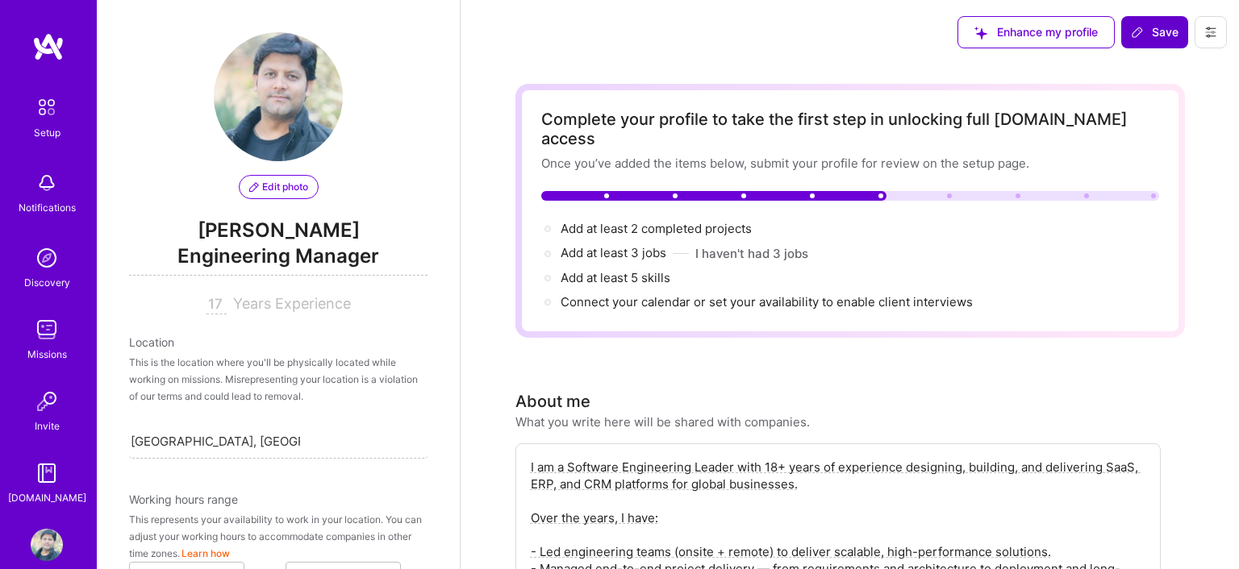
click at [1154, 37] on span "Save" at bounding box center [1155, 32] width 48 height 16
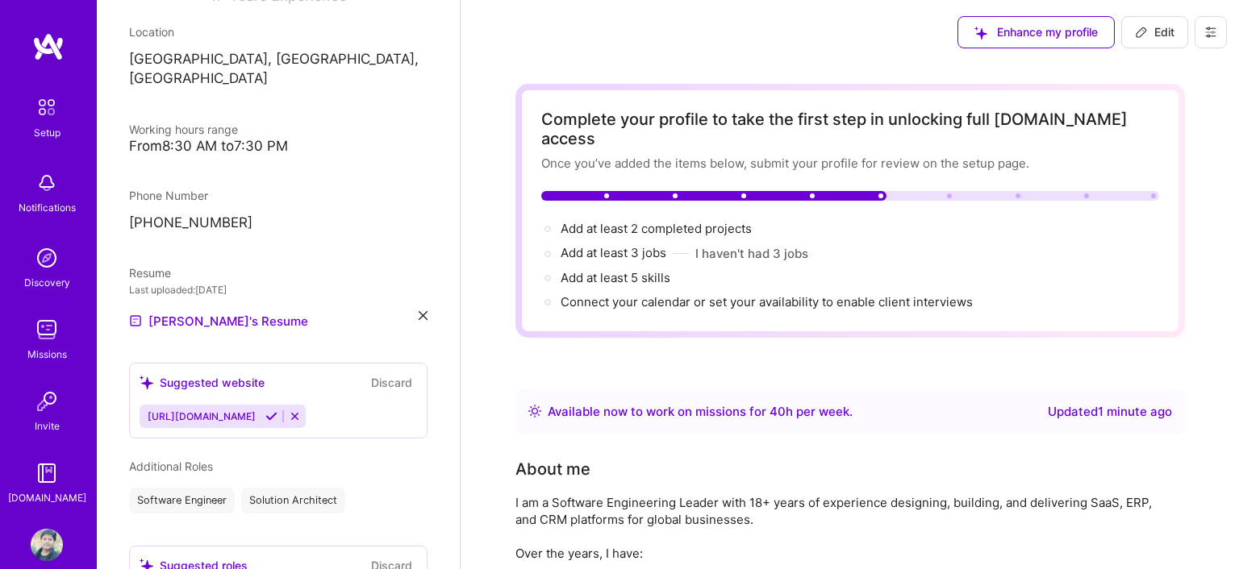
scroll to position [309, 0]
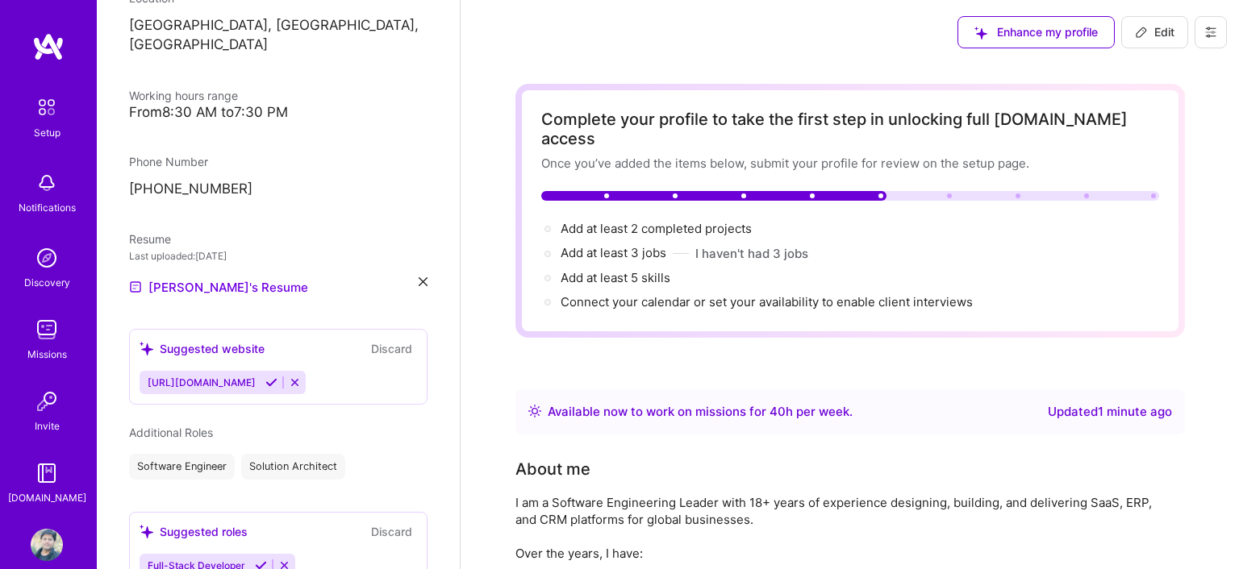
drag, startPoint x: 556, startPoint y: 518, endPoint x: 408, endPoint y: 332, distance: 237.0
click at [408, 339] on button "Discard" at bounding box center [391, 348] width 51 height 19
click at [395, 339] on button "Discard" at bounding box center [391, 348] width 51 height 19
click at [289, 377] on icon at bounding box center [295, 383] width 12 height 12
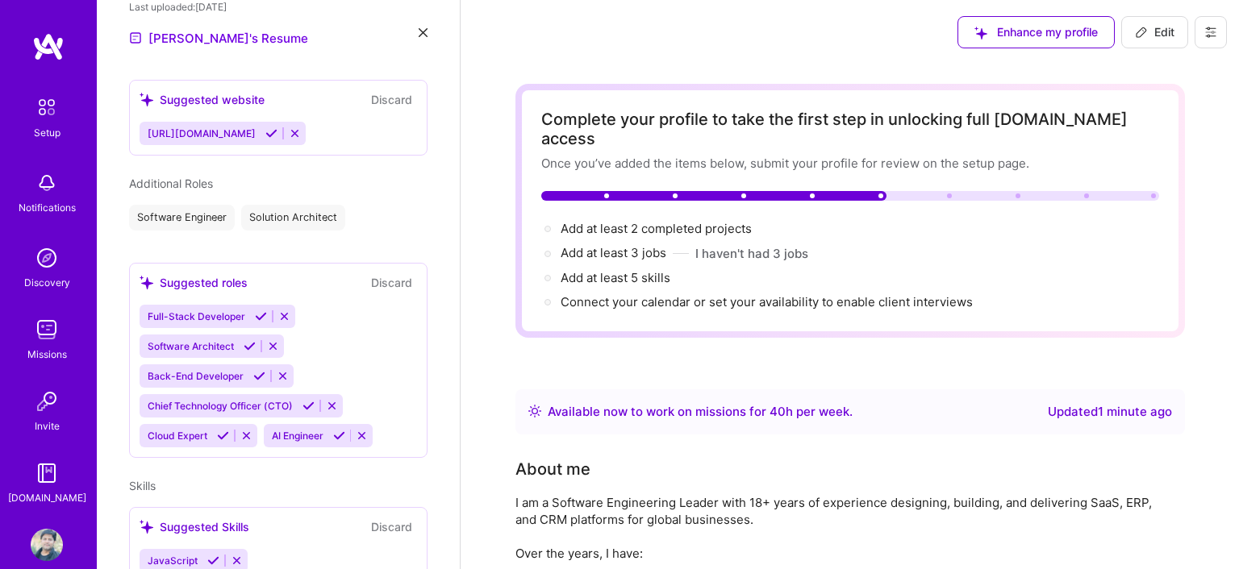
scroll to position [560, 0]
click at [256, 309] on icon at bounding box center [261, 315] width 12 height 12
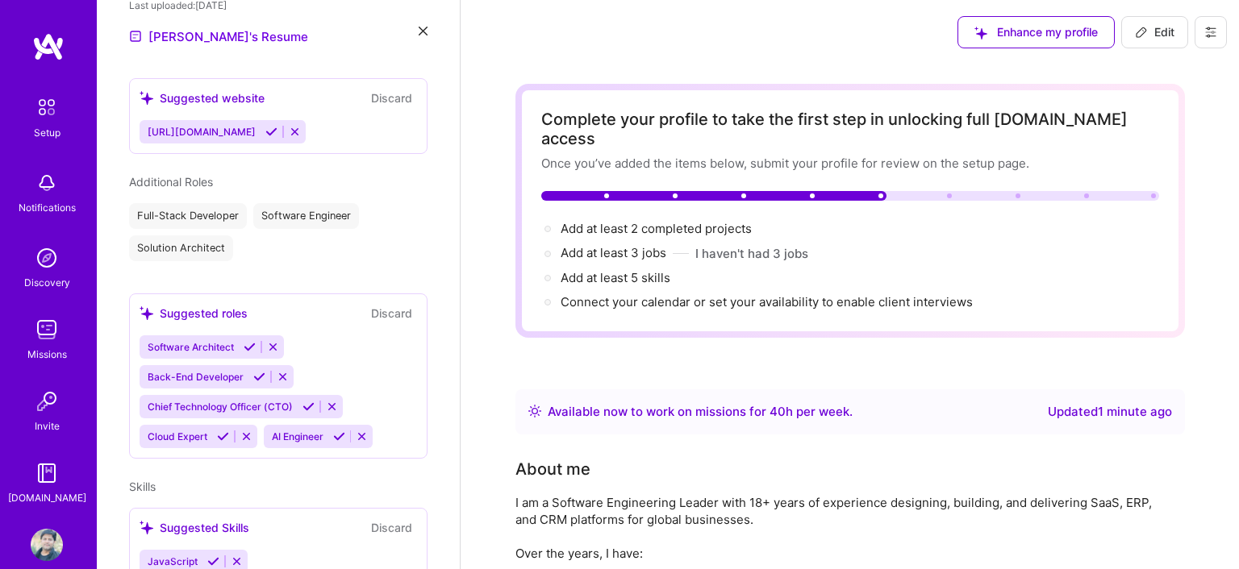
click at [248, 341] on icon at bounding box center [250, 347] width 12 height 12
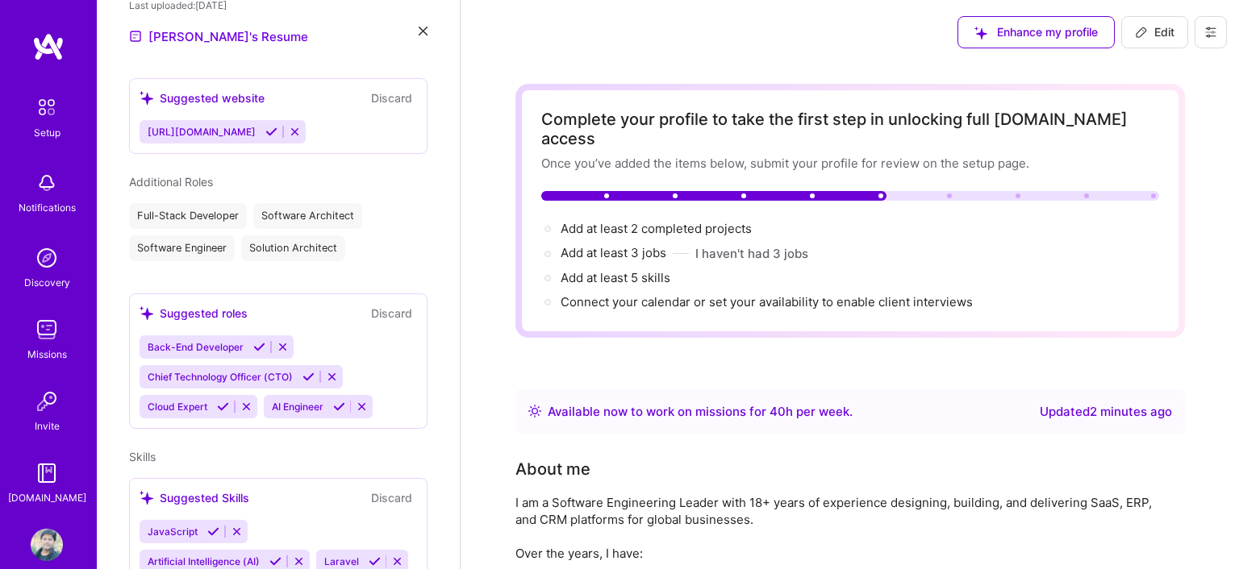
drag, startPoint x: 546, startPoint y: 518, endPoint x: 1181, endPoint y: 519, distance: 634.6
click at [253, 341] on icon at bounding box center [259, 347] width 12 height 12
click at [333, 400] on icon at bounding box center [339, 406] width 12 height 12
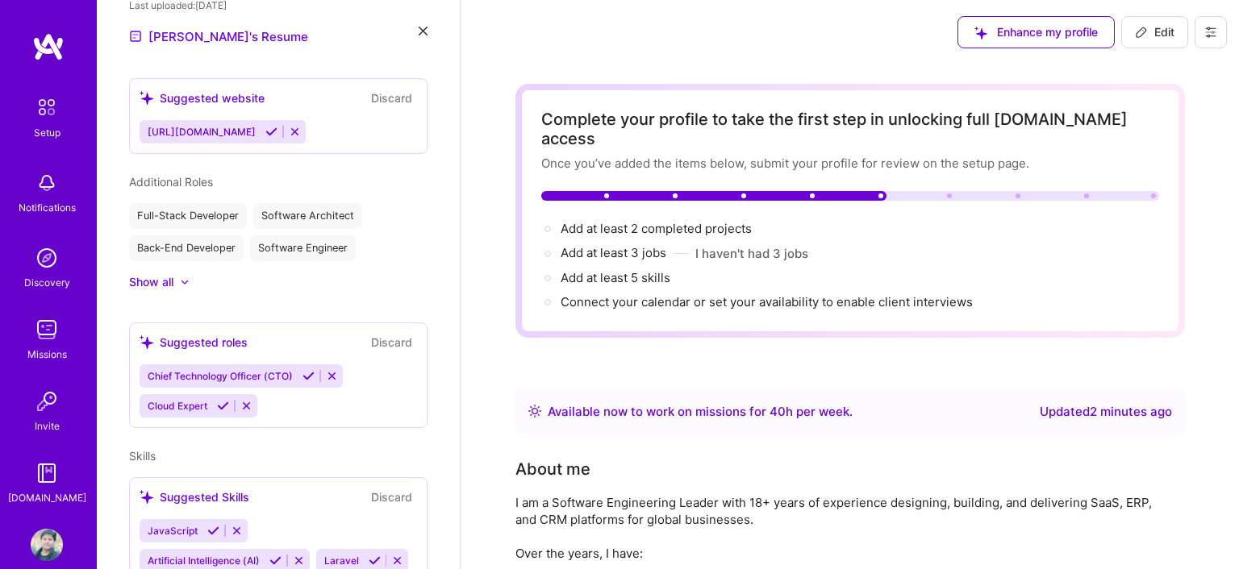
click at [327, 370] on icon at bounding box center [332, 376] width 12 height 12
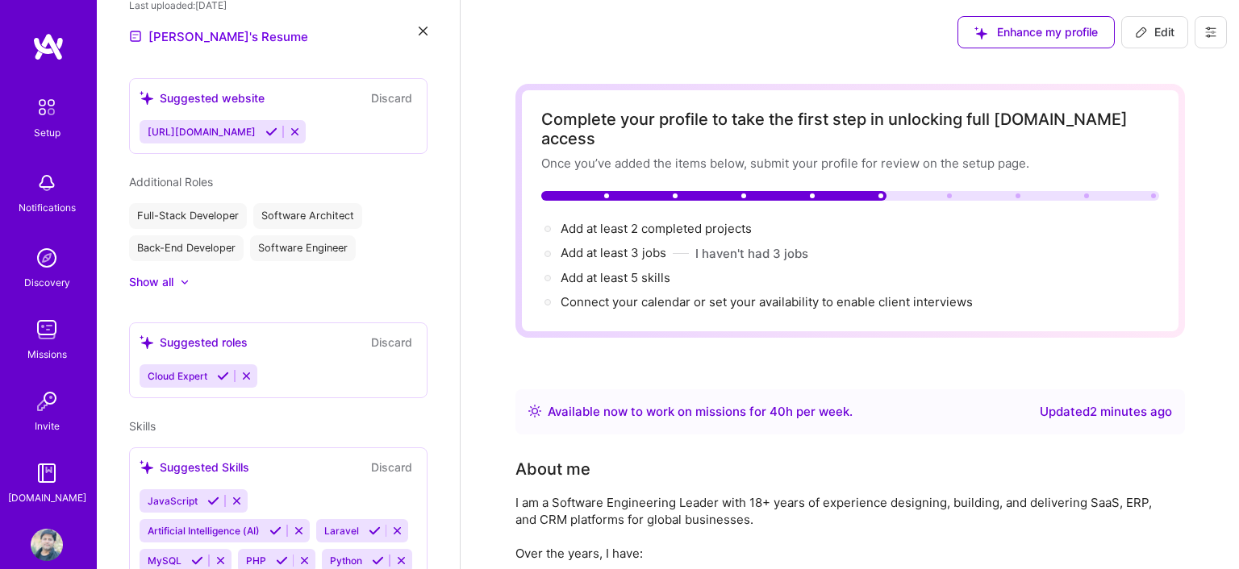
click at [244, 370] on icon at bounding box center [246, 376] width 12 height 12
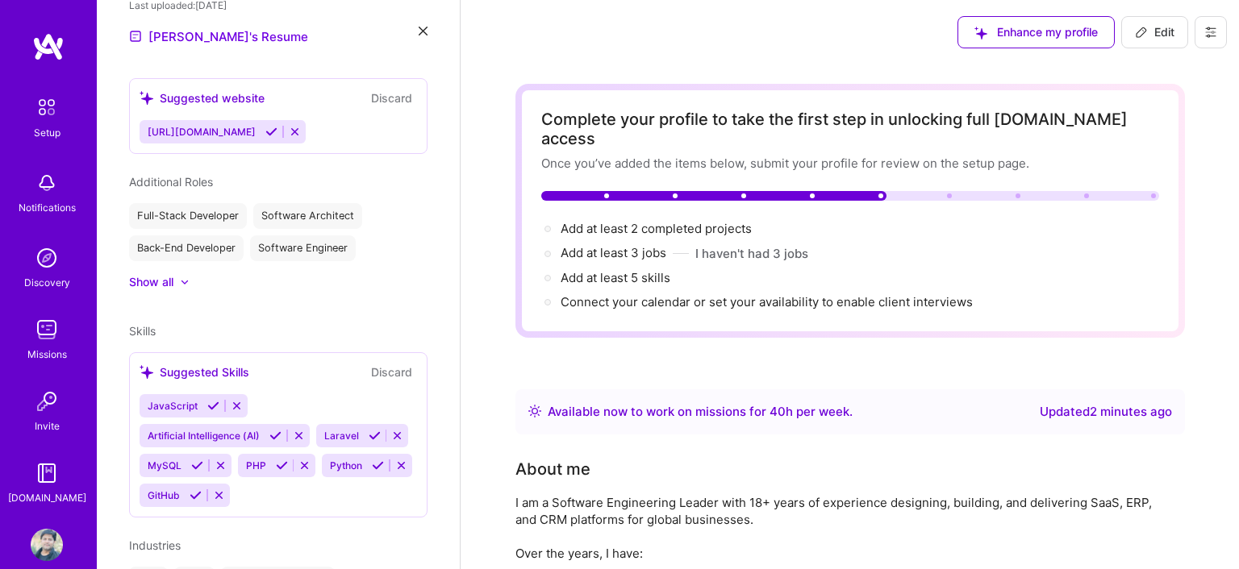
click at [208, 400] on icon at bounding box center [213, 406] width 12 height 12
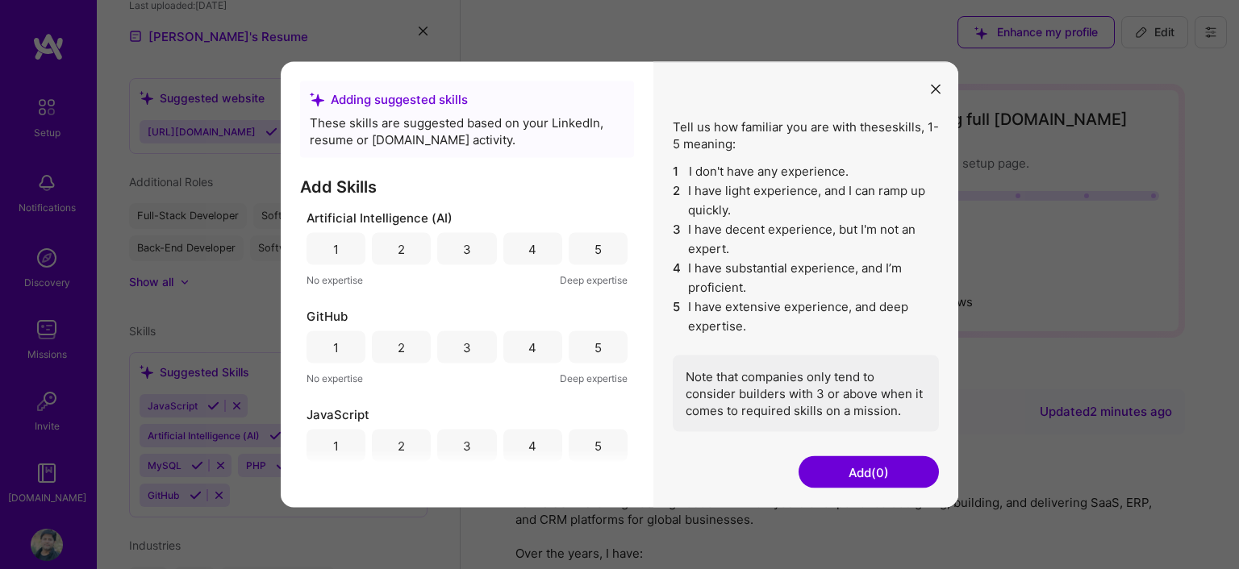
click at [480, 252] on div "3" at bounding box center [466, 249] width 59 height 32
click at [525, 337] on div "4" at bounding box center [532, 347] width 59 height 32
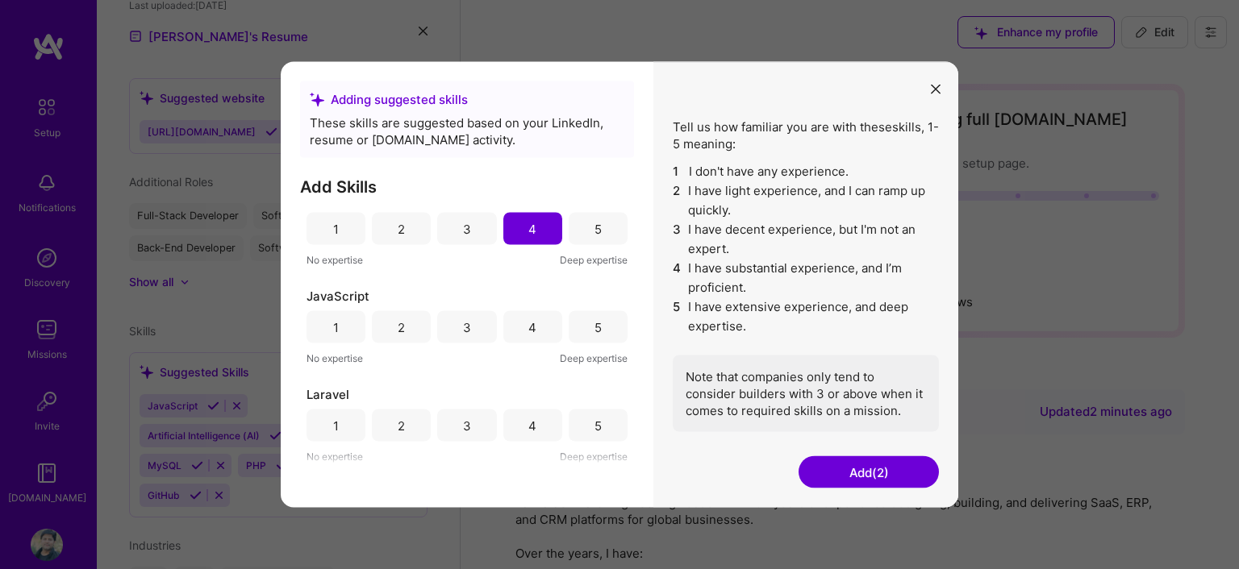
scroll to position [113, 0]
click at [593, 336] on div "5" at bounding box center [597, 333] width 59 height 32
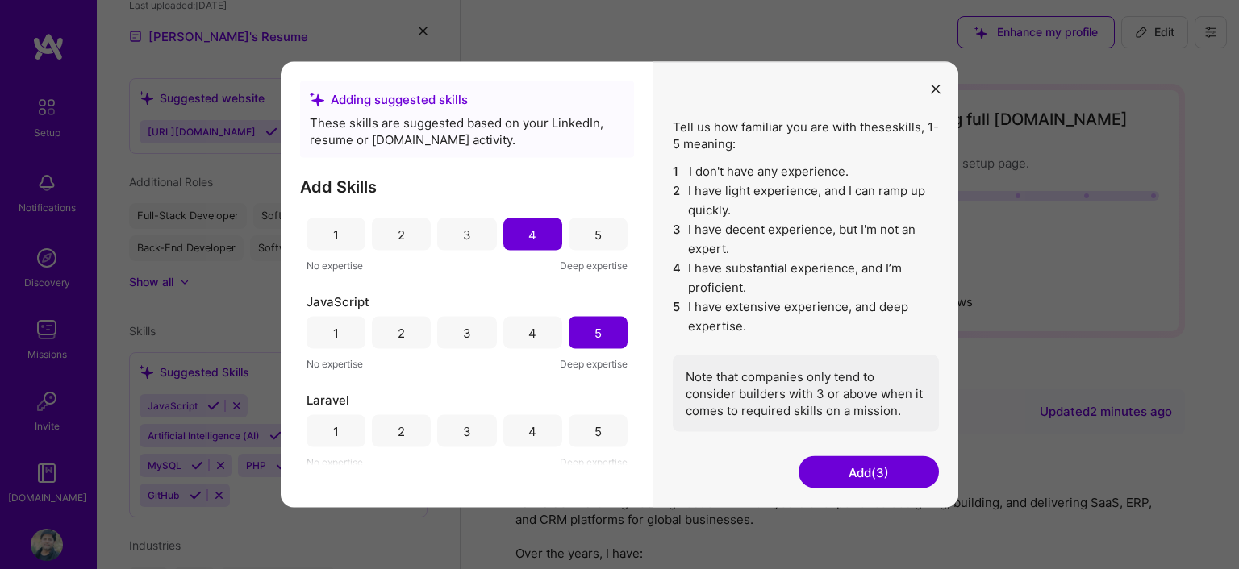
click at [588, 419] on div "5" at bounding box center [597, 431] width 59 height 32
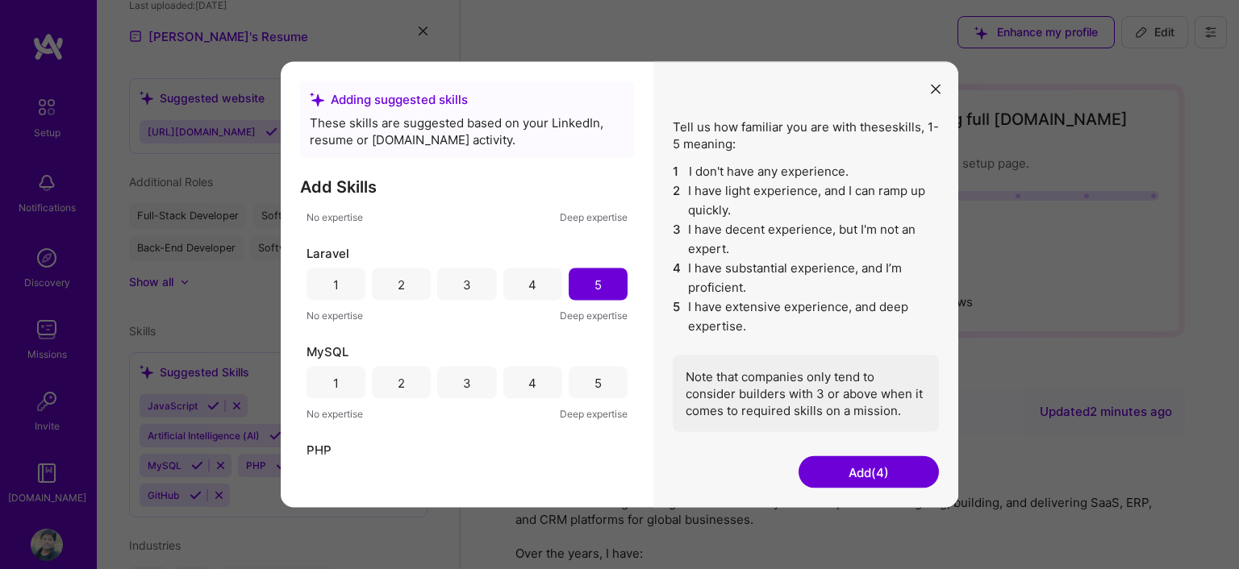
scroll to position [263, 0]
click at [601, 383] on div "5" at bounding box center [597, 379] width 7 height 17
click at [606, 385] on div "5" at bounding box center [597, 380] width 59 height 32
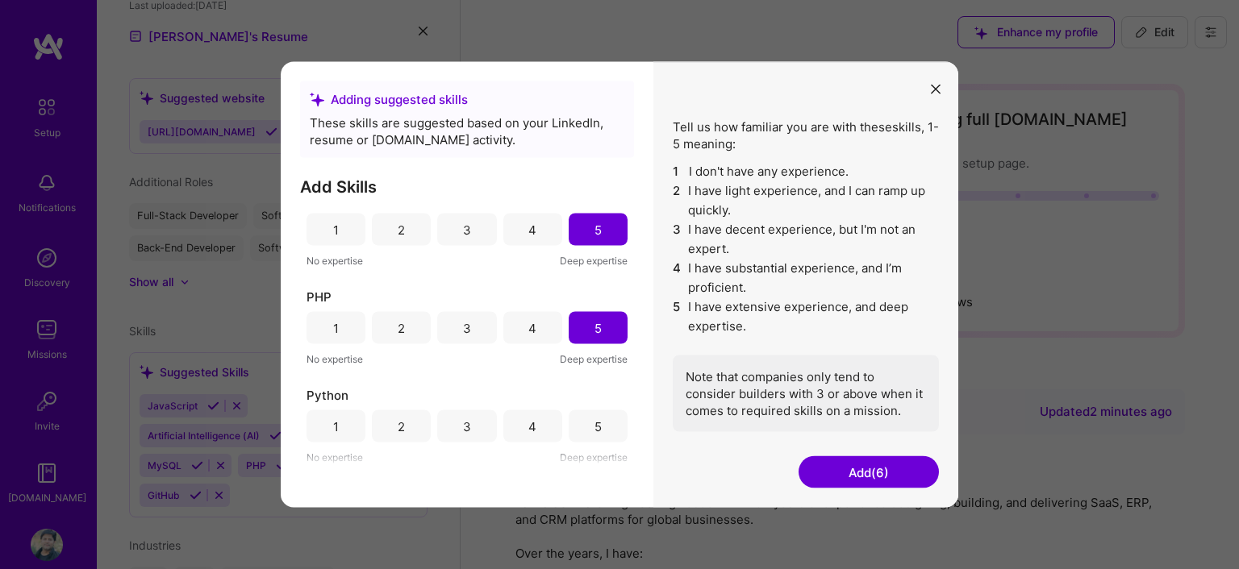
click at [602, 435] on div "5" at bounding box center [597, 426] width 59 height 32
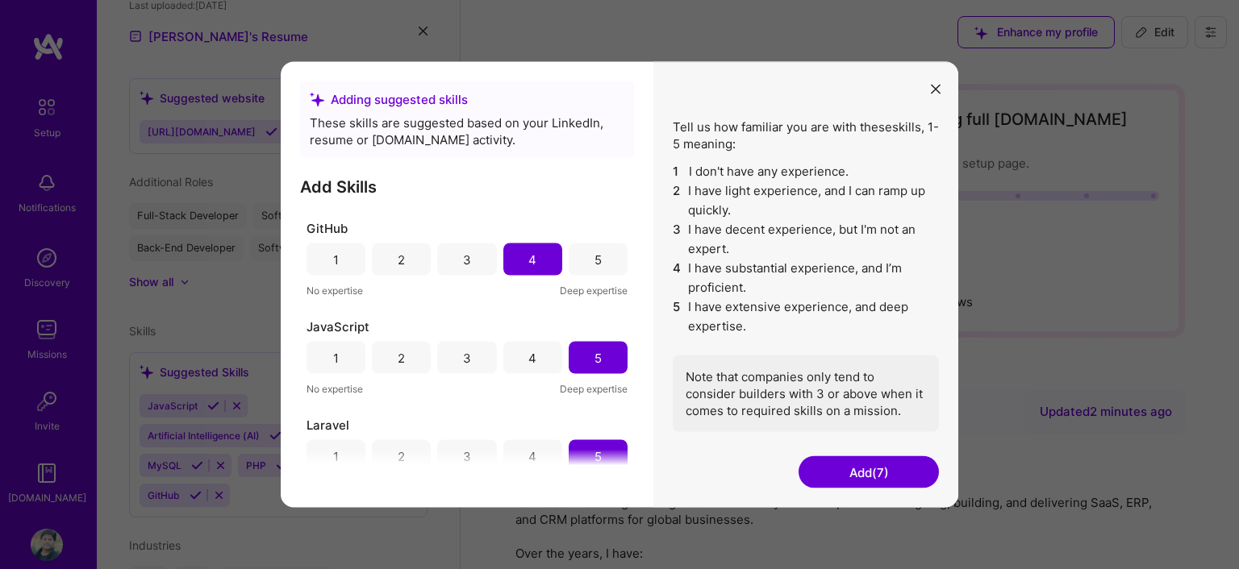
scroll to position [76, 0]
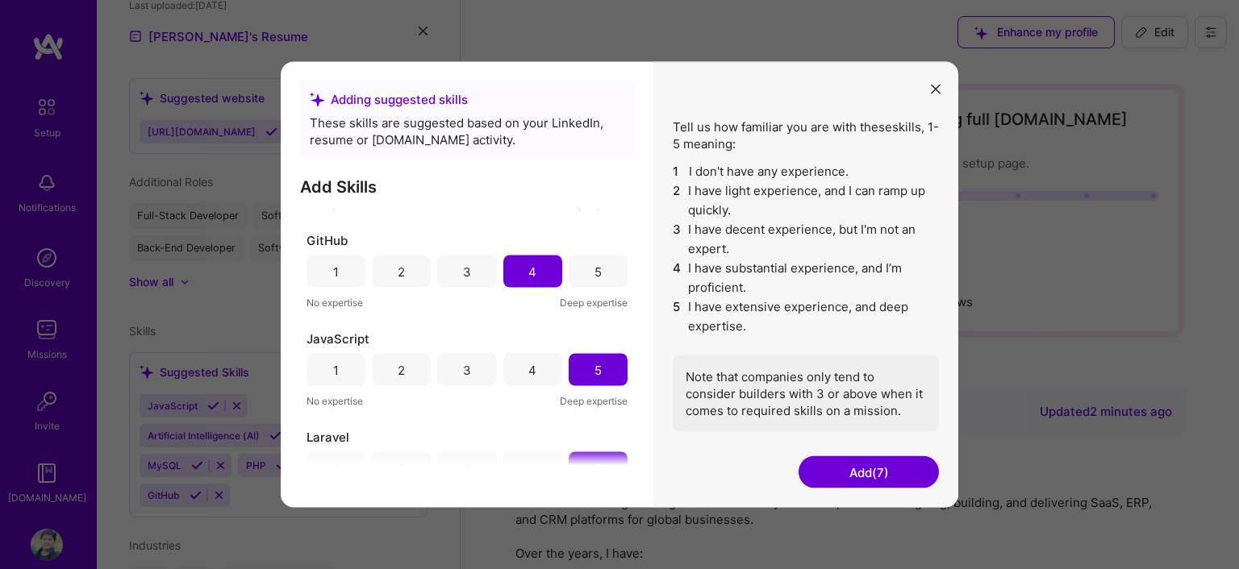
click at [474, 266] on div "3" at bounding box center [466, 272] width 59 height 32
click at [853, 474] on button "Add (7)" at bounding box center [868, 472] width 140 height 32
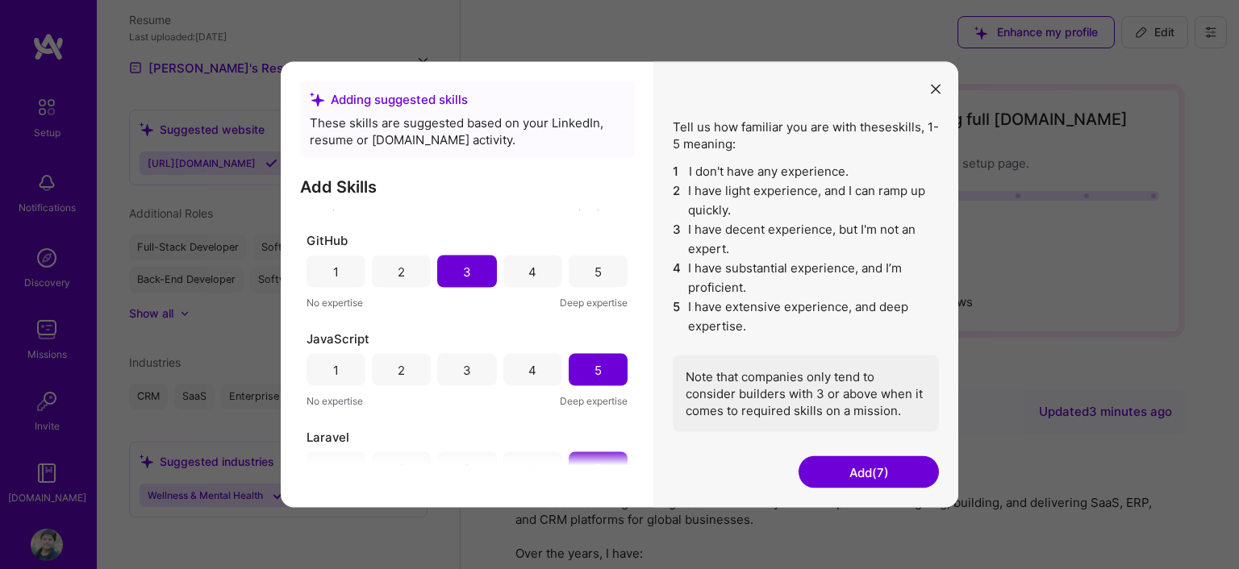
scroll to position [509, 0]
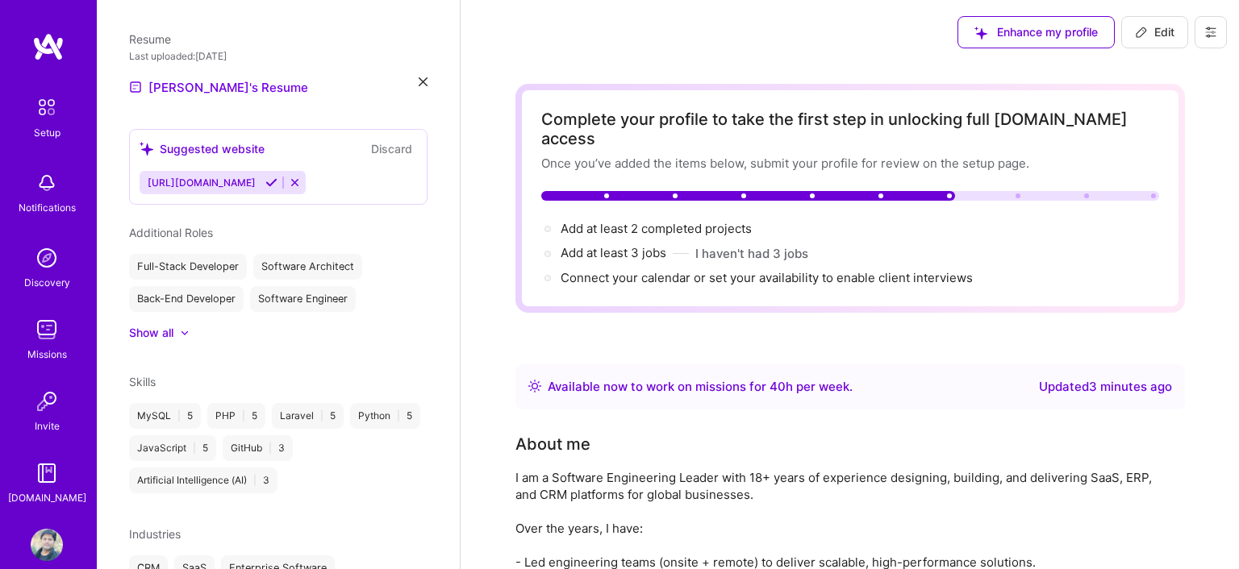
click at [179, 325] on div at bounding box center [176, 333] width 6 height 16
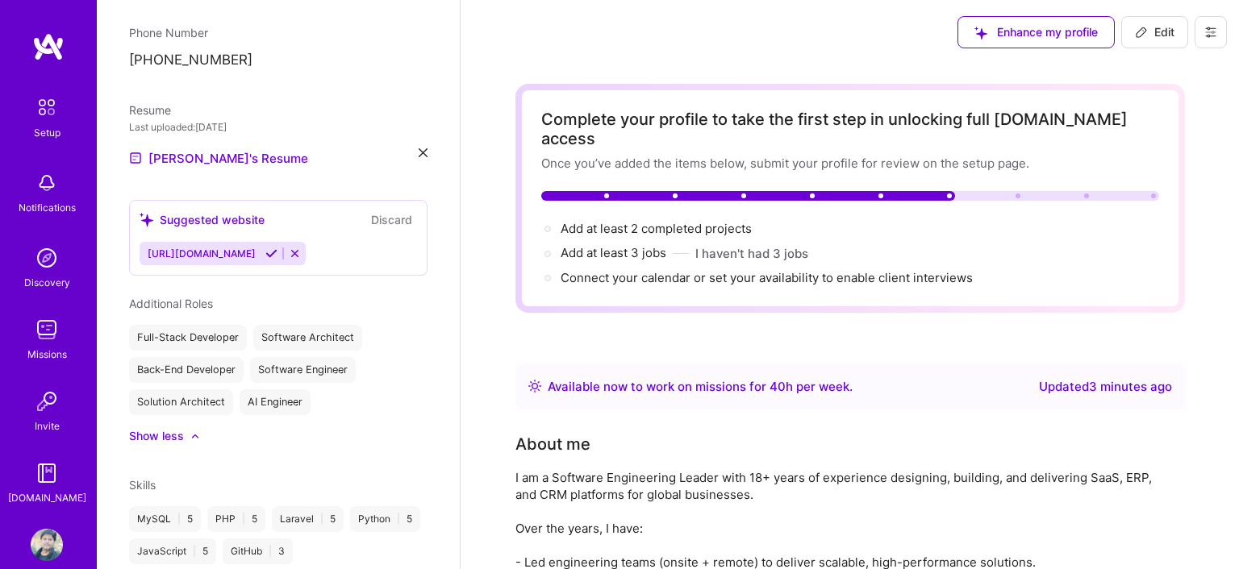
scroll to position [436, 0]
click at [289, 249] on icon at bounding box center [295, 255] width 12 height 12
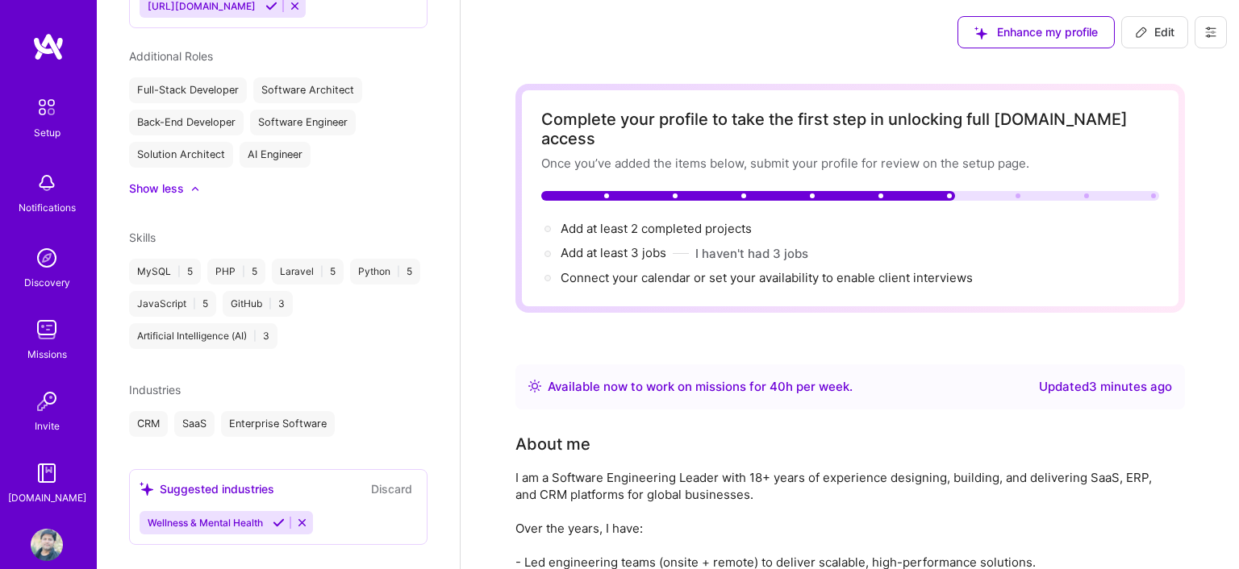
scroll to position [693, 0]
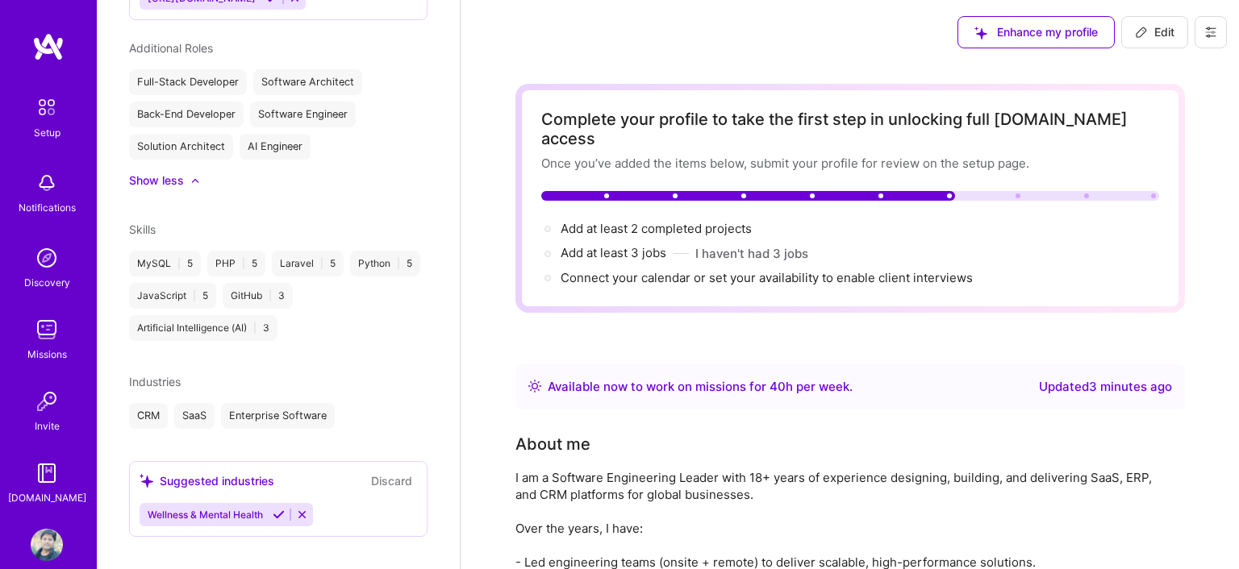
click at [353, 503] on div "Wellness & Mental Health" at bounding box center [278, 514] width 277 height 23
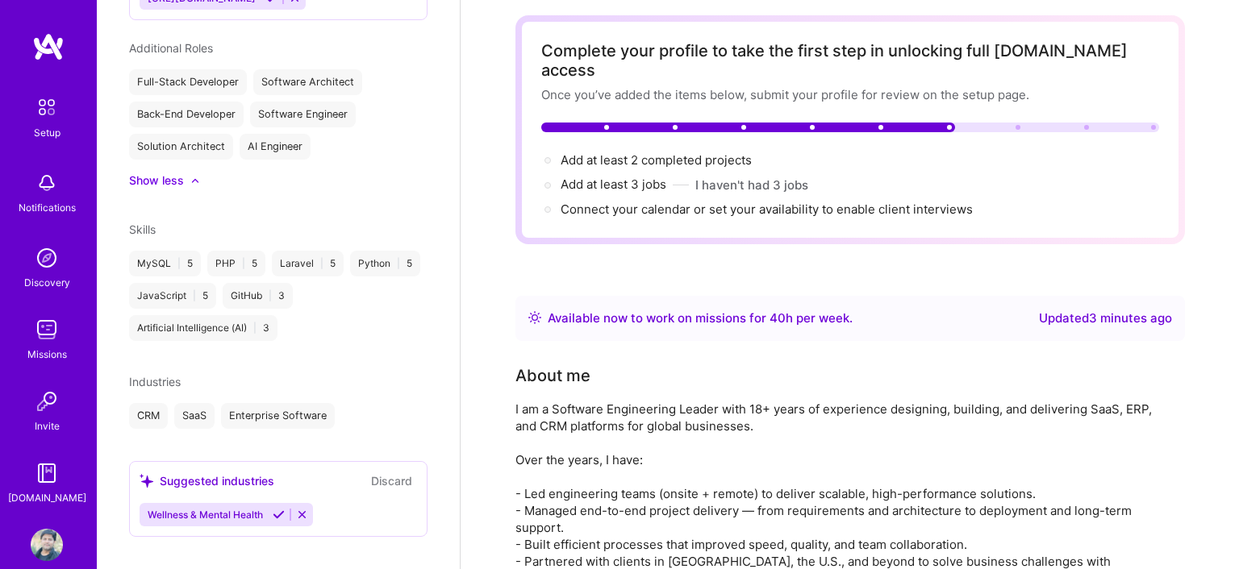
scroll to position [0, 0]
